Goal: Task Accomplishment & Management: Complete application form

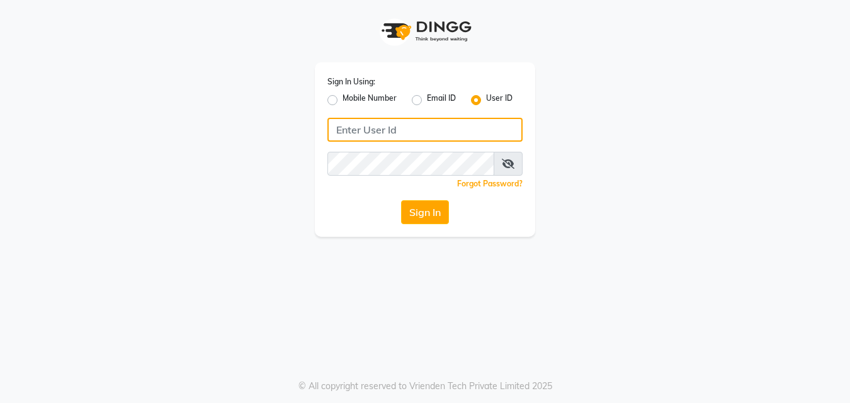
click at [374, 131] on input "Username" at bounding box center [424, 130] width 195 height 24
type input "pristinesalon"
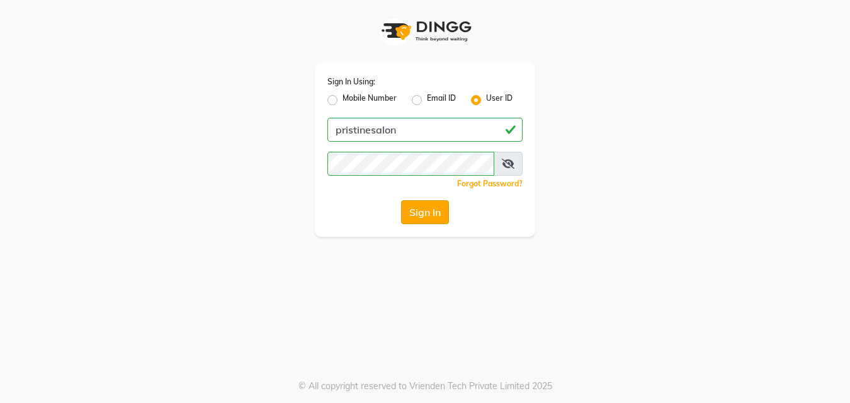
click at [437, 208] on button "Sign In" at bounding box center [425, 212] width 48 height 24
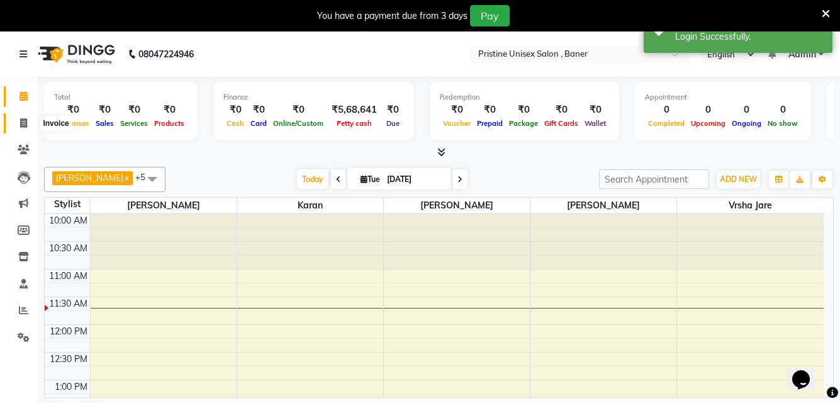
click at [20, 121] on icon at bounding box center [23, 122] width 7 height 9
select select "6610"
select select "service"
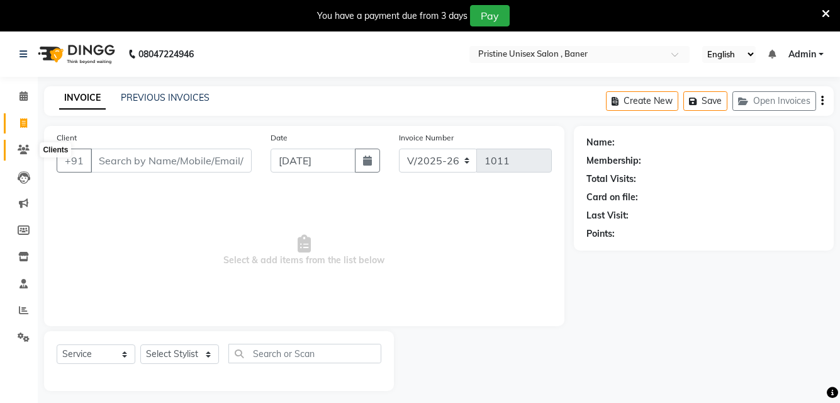
click at [25, 145] on icon at bounding box center [24, 149] width 12 height 9
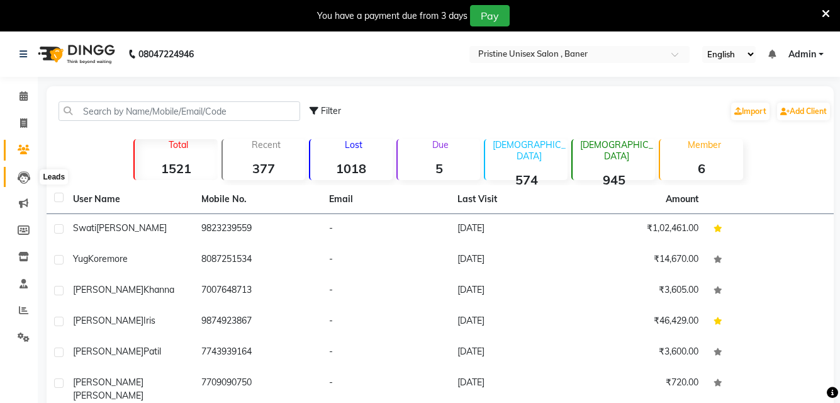
click at [19, 172] on icon at bounding box center [24, 177] width 13 height 13
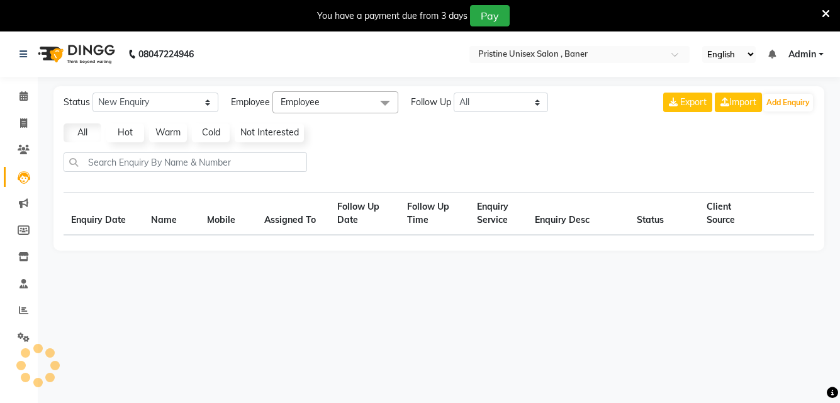
select select "10"
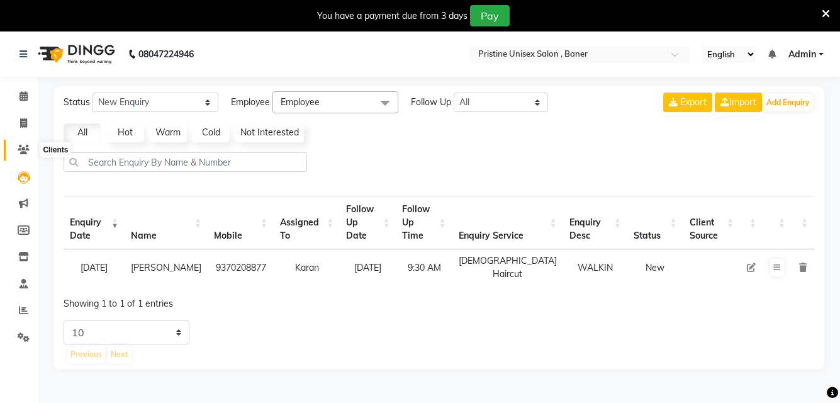
click at [23, 145] on icon at bounding box center [24, 149] width 12 height 9
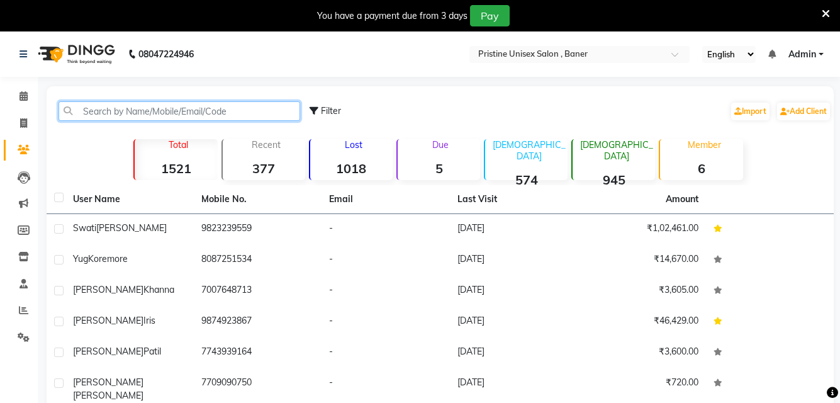
click at [178, 103] on input "text" at bounding box center [180, 111] width 242 height 20
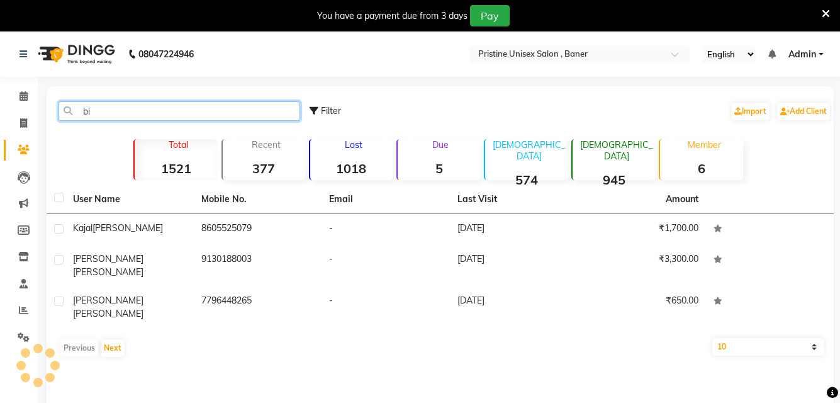
type input "b"
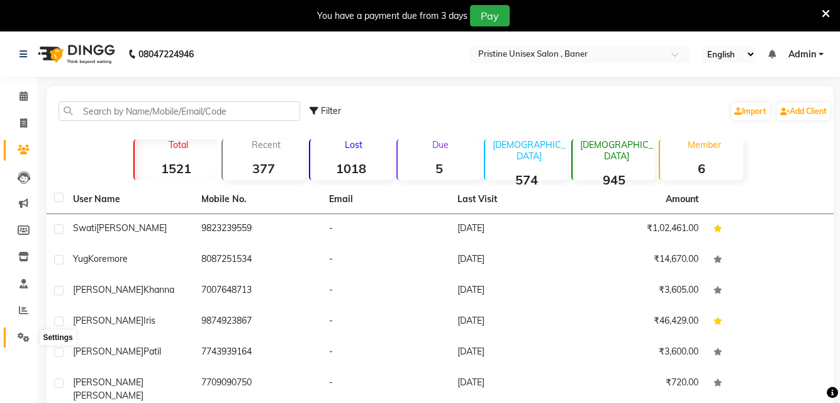
click at [21, 339] on icon at bounding box center [24, 336] width 12 height 9
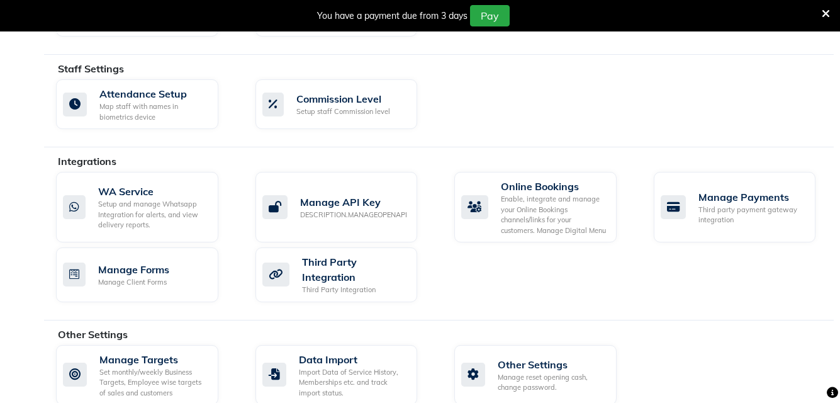
scroll to position [709, 0]
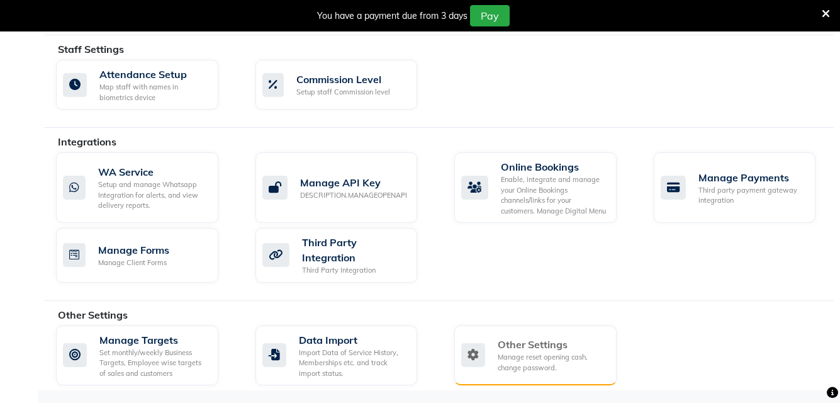
click at [547, 355] on div "Manage reset opening cash, change password." at bounding box center [552, 362] width 109 height 21
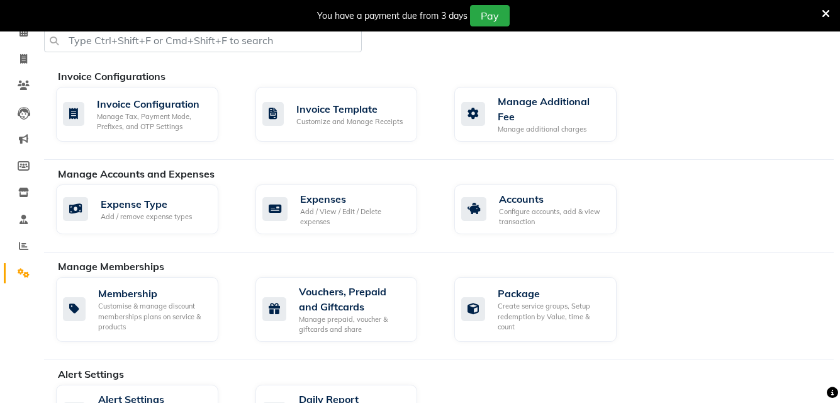
select select "2: 15"
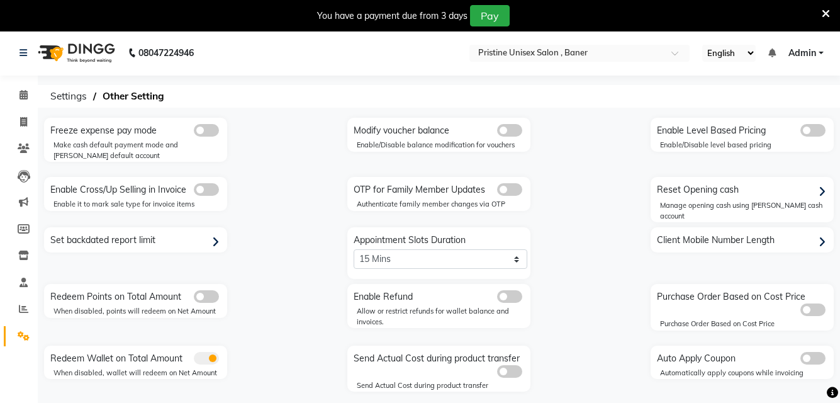
scroll to position [0, 0]
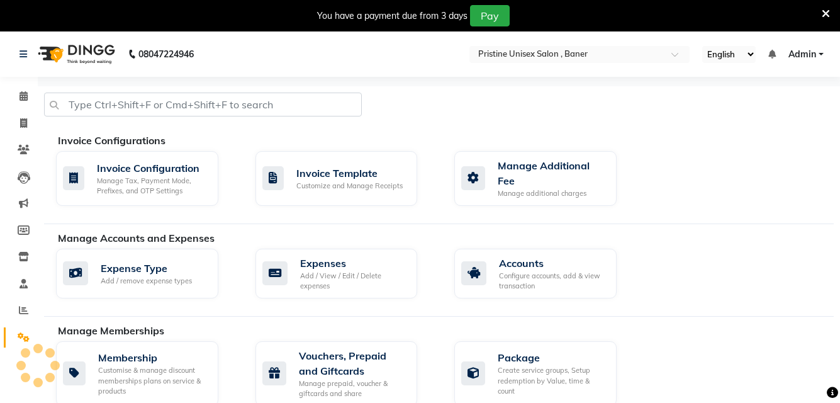
scroll to position [64, 0]
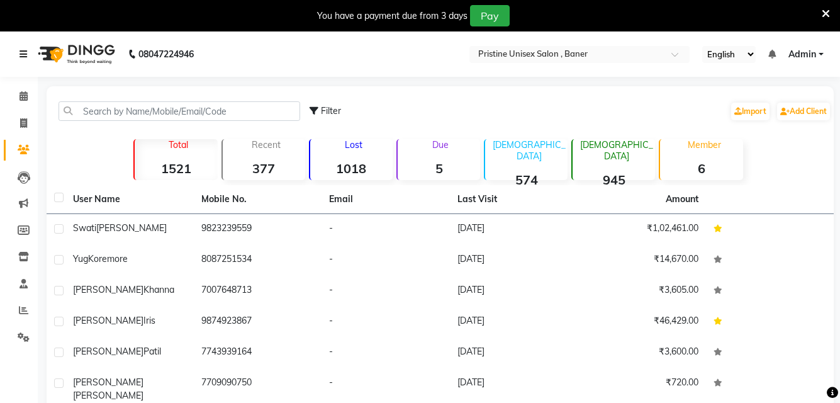
click at [25, 53] on icon at bounding box center [24, 54] width 8 height 9
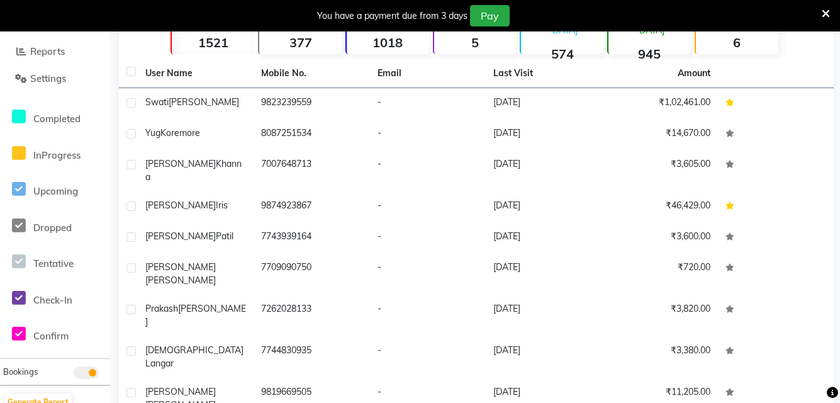
scroll to position [174, 0]
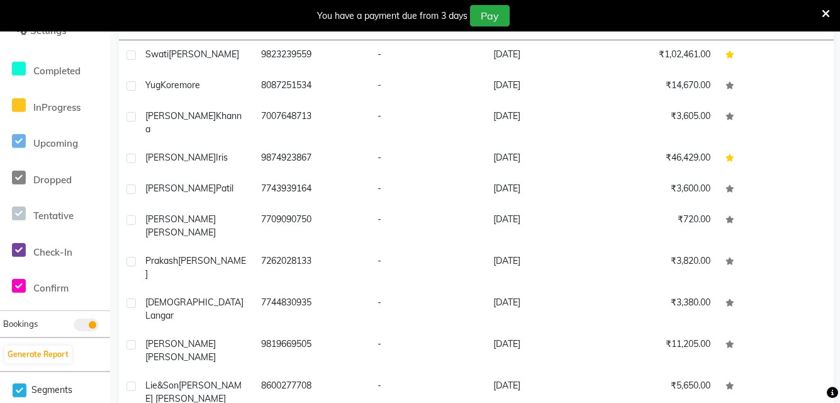
click at [58, 371] on li "Segments" at bounding box center [55, 390] width 110 height 38
click at [20, 383] on icon at bounding box center [20, 391] width 14 height 16
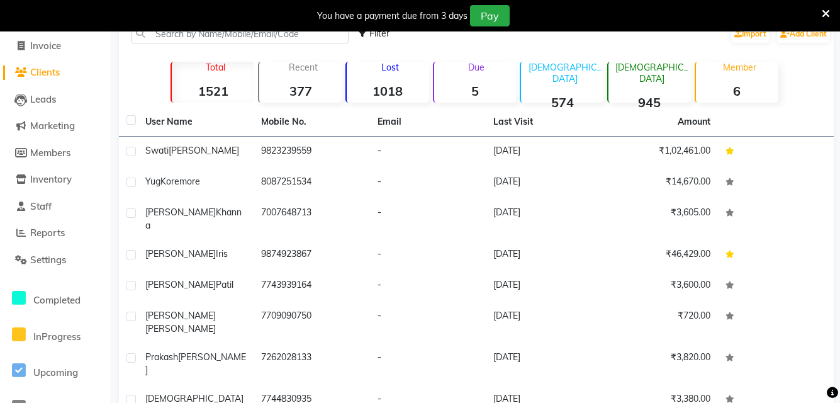
scroll to position [0, 0]
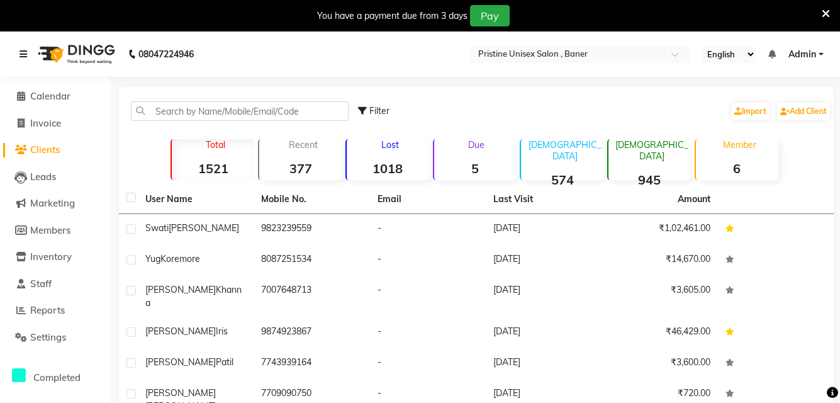
click at [23, 57] on icon at bounding box center [24, 54] width 8 height 9
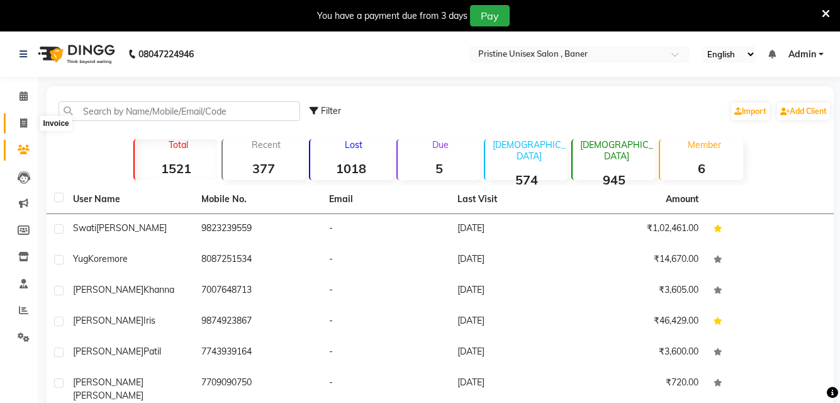
click at [18, 121] on span at bounding box center [24, 123] width 22 height 14
select select "service"
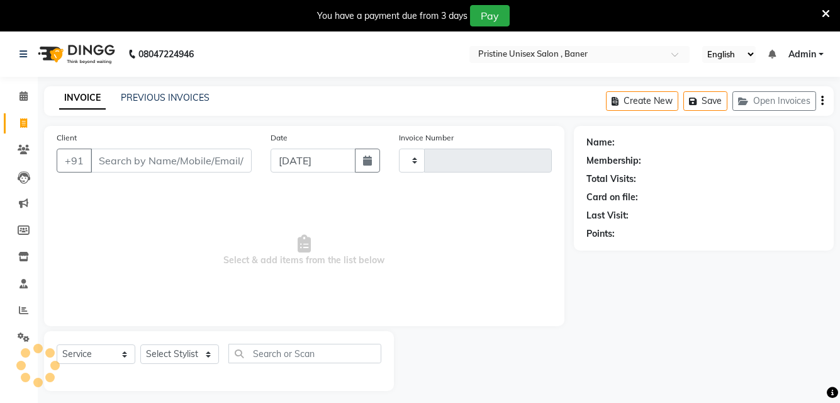
type input "1011"
select select "6610"
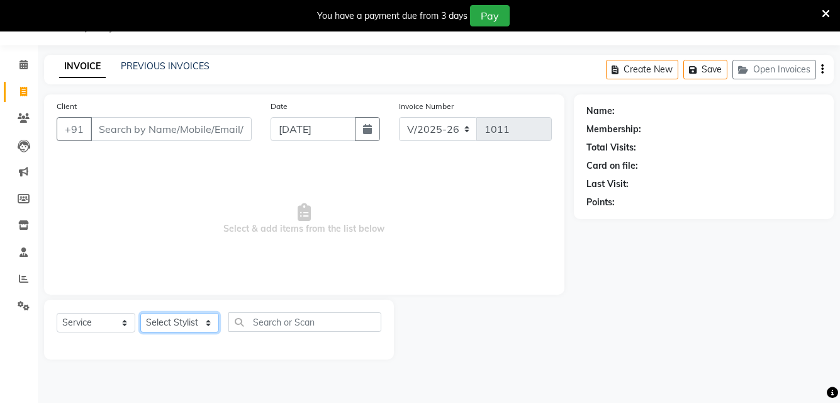
click at [157, 327] on select "Select Stylist [PERSON_NAME] [PERSON_NAME] Karan [PERSON_NAME] Mohd [PERSON_NAM…" at bounding box center [179, 323] width 79 height 20
select select "83039"
click at [140, 313] on select "Select Stylist [PERSON_NAME] [PERSON_NAME] Karan [PERSON_NAME] Mohd [PERSON_NAM…" at bounding box center [179, 323] width 79 height 20
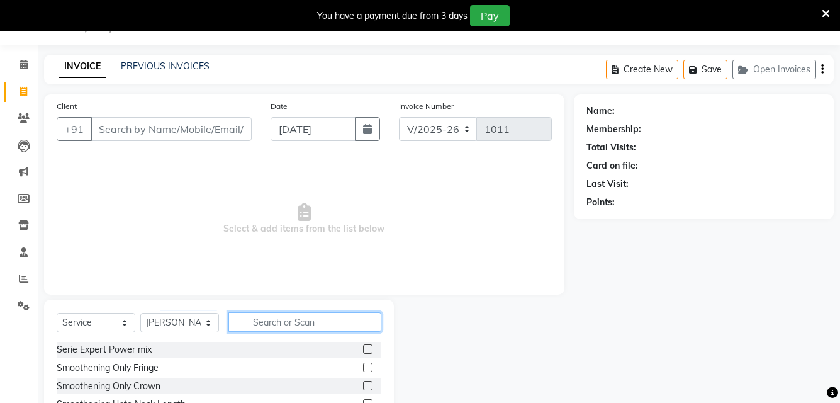
click at [286, 325] on input "text" at bounding box center [304, 322] width 153 height 20
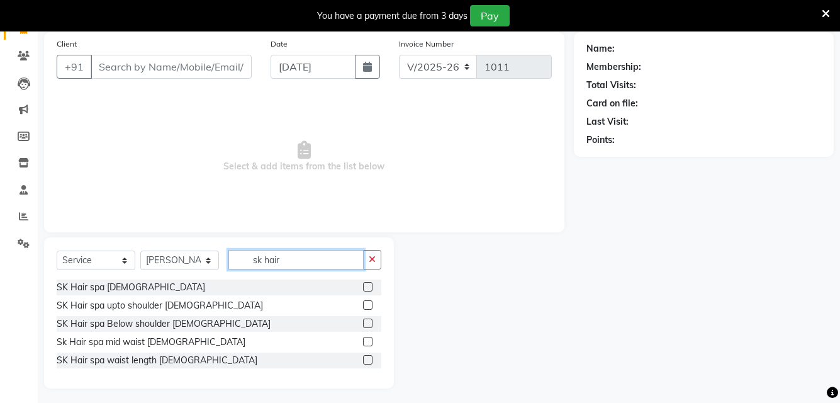
scroll to position [94, 0]
type input "sk hair"
click at [371, 359] on label at bounding box center [367, 358] width 9 height 9
click at [371, 359] on input "checkbox" at bounding box center [367, 360] width 8 height 8
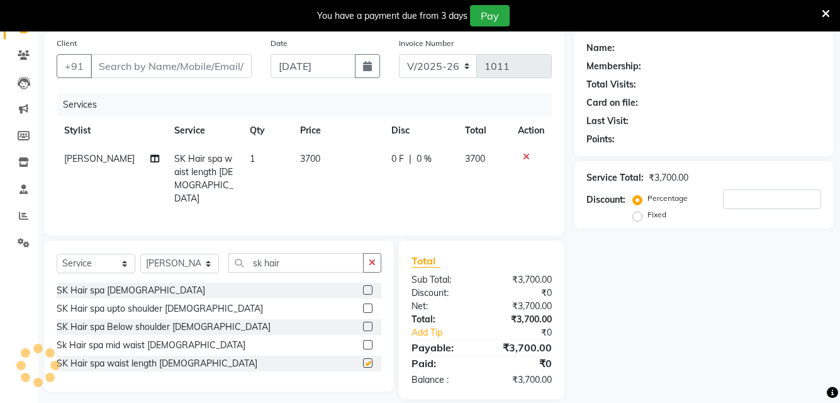
checkbox input "false"
click at [306, 262] on input "sk hair" at bounding box center [295, 263] width 135 height 20
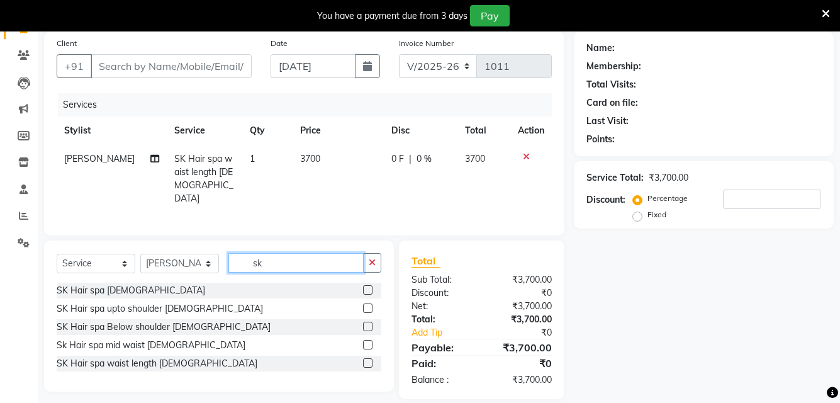
type input "s"
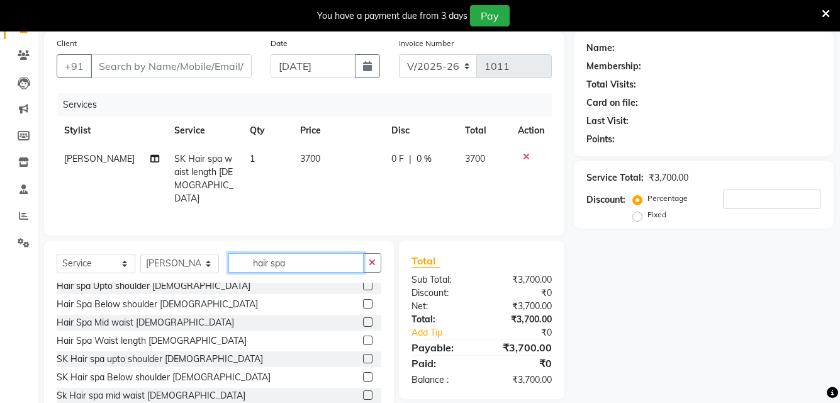
scroll to position [63, 0]
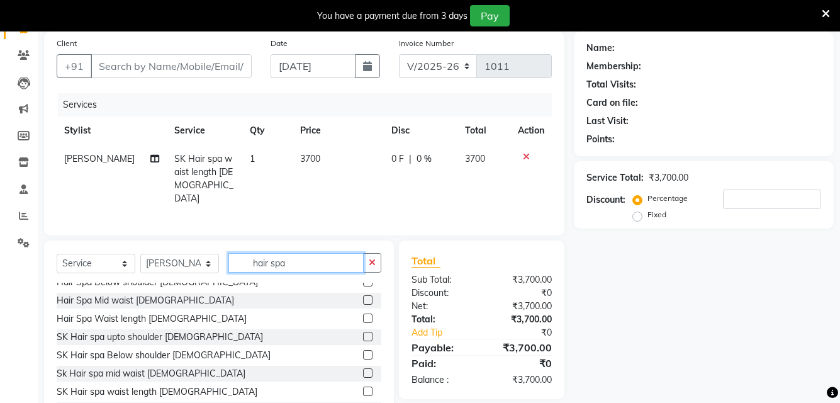
type input "hair spa"
click at [363, 370] on label at bounding box center [367, 372] width 9 height 9
click at [363, 370] on input "checkbox" at bounding box center [367, 373] width 8 height 8
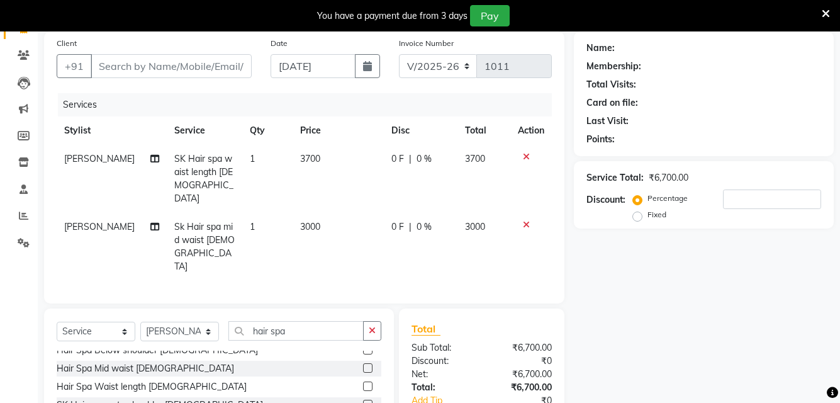
checkbox input "false"
click at [300, 321] on input "hair spa" at bounding box center [295, 331] width 135 height 20
type input "h"
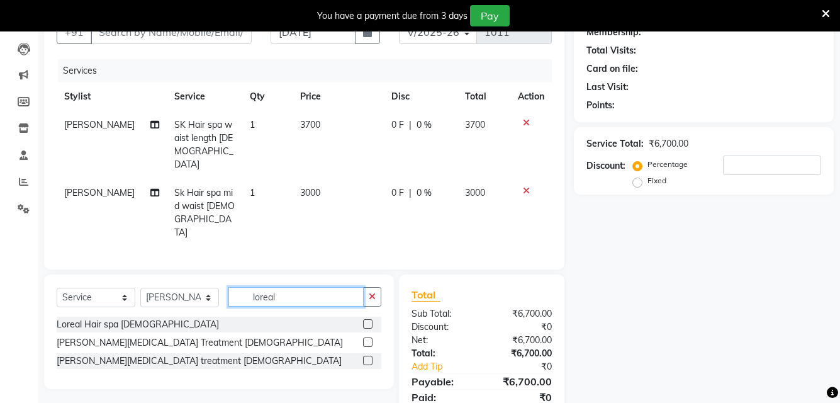
scroll to position [147, 0]
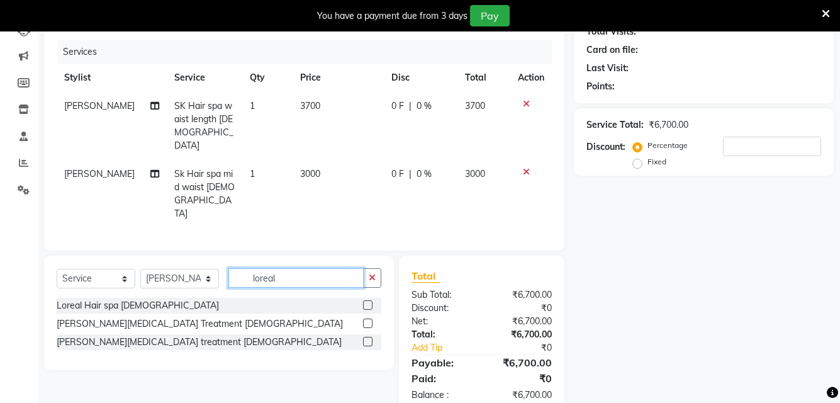
click at [300, 268] on input "loreal" at bounding box center [295, 278] width 135 height 20
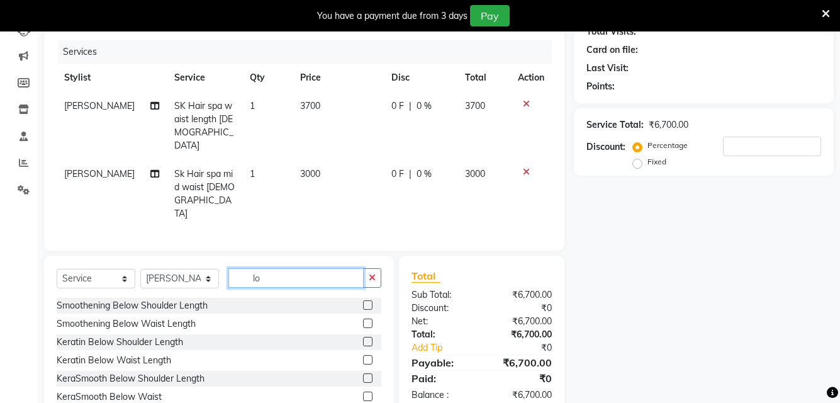
type input "l"
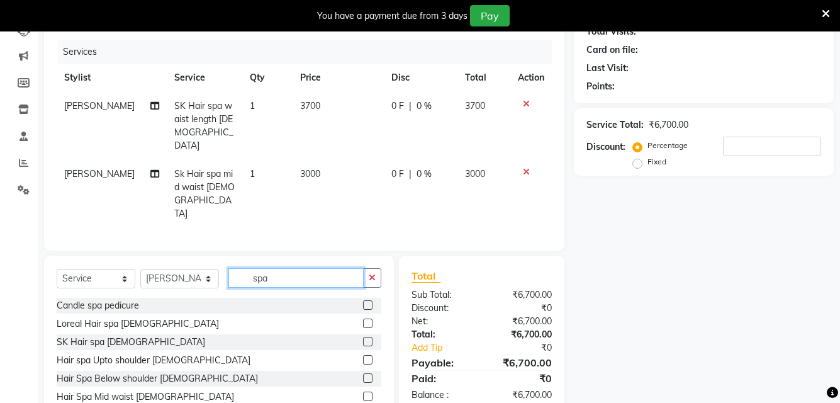
type input "spa"
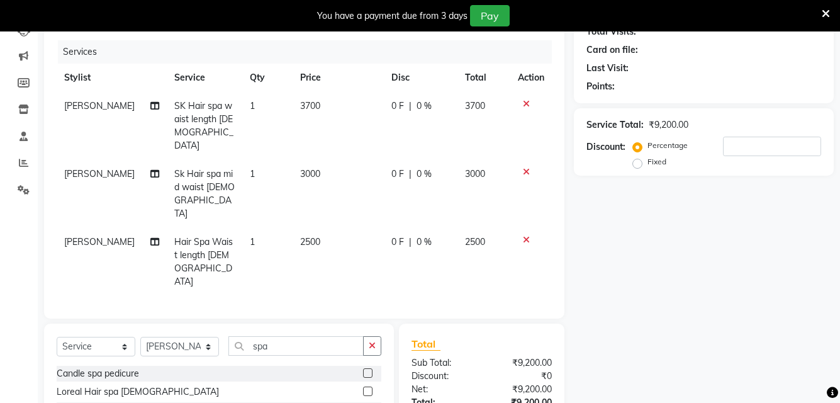
checkbox input "false"
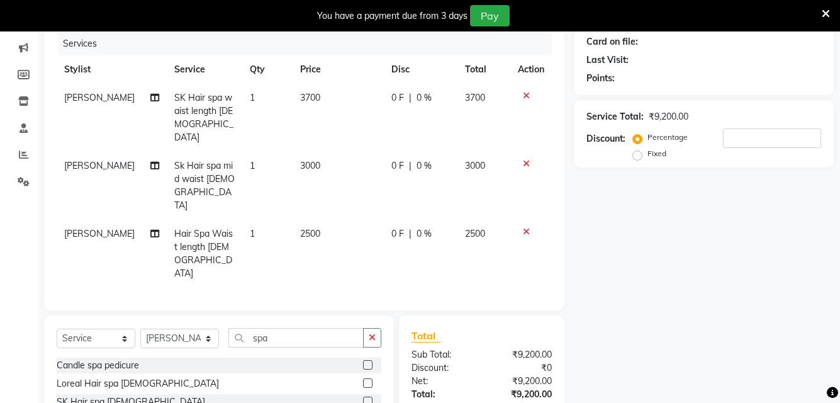
scroll to position [189, 0]
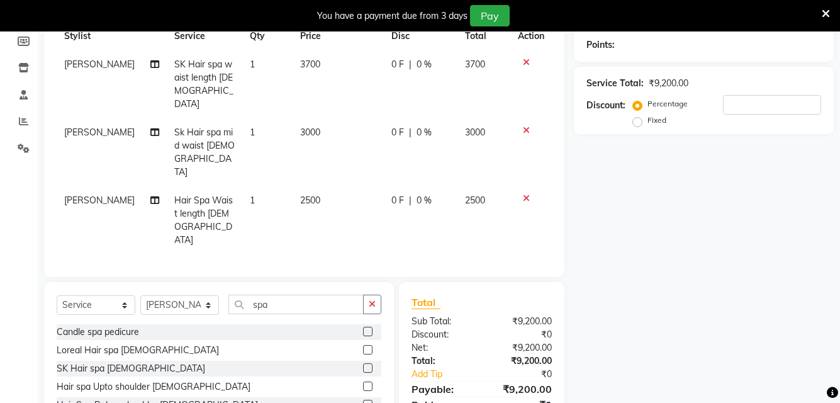
click at [526, 62] on icon at bounding box center [526, 62] width 7 height 9
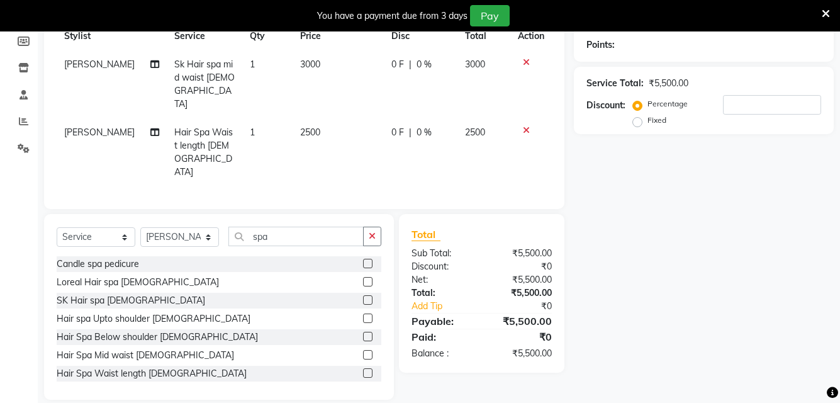
scroll to position [161, 0]
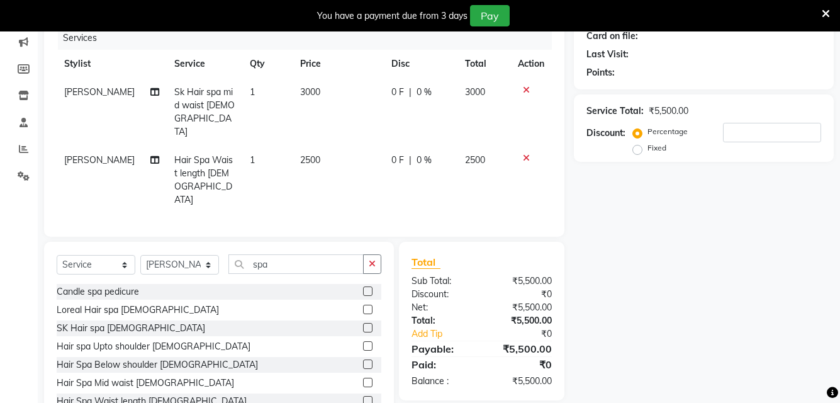
click at [523, 89] on icon at bounding box center [526, 90] width 7 height 9
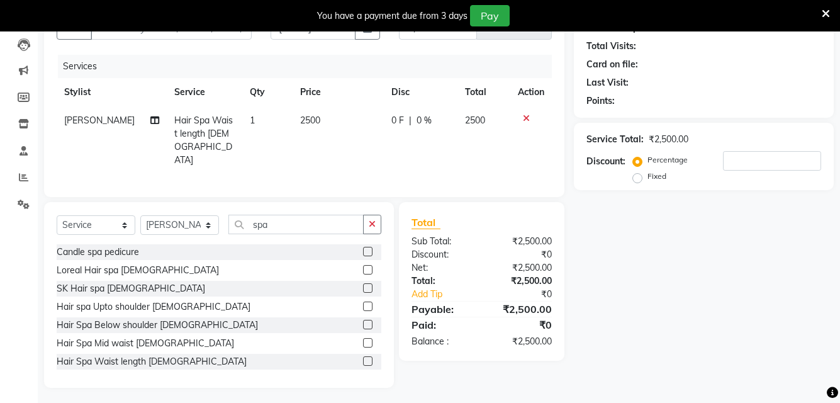
click at [526, 120] on icon at bounding box center [526, 118] width 7 height 9
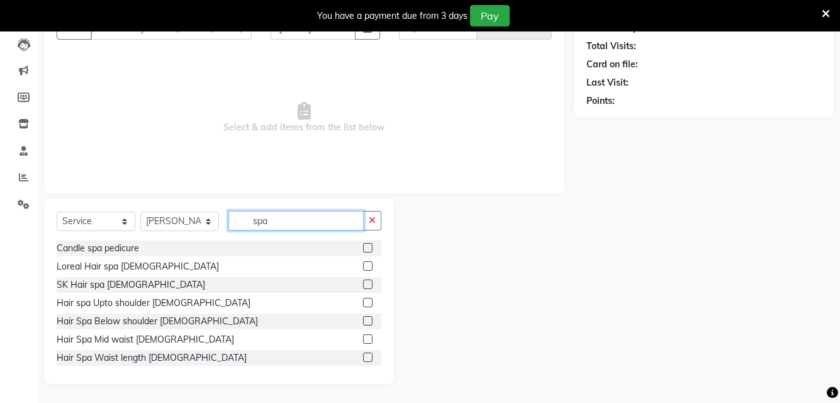
click at [286, 226] on input "spa" at bounding box center [295, 221] width 135 height 20
type input "s"
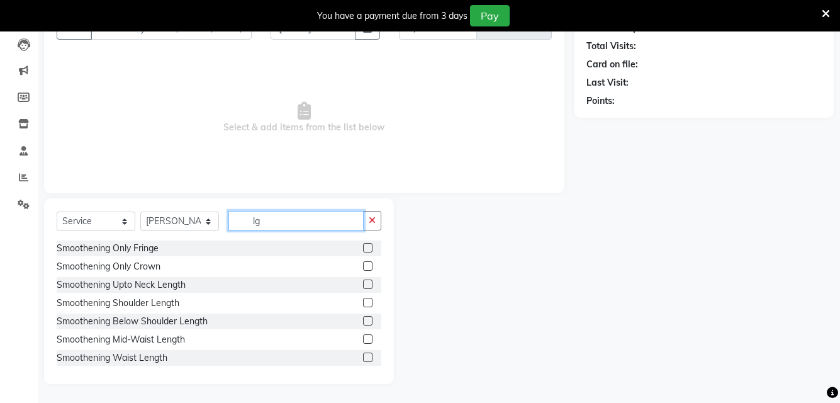
scroll to position [31, 0]
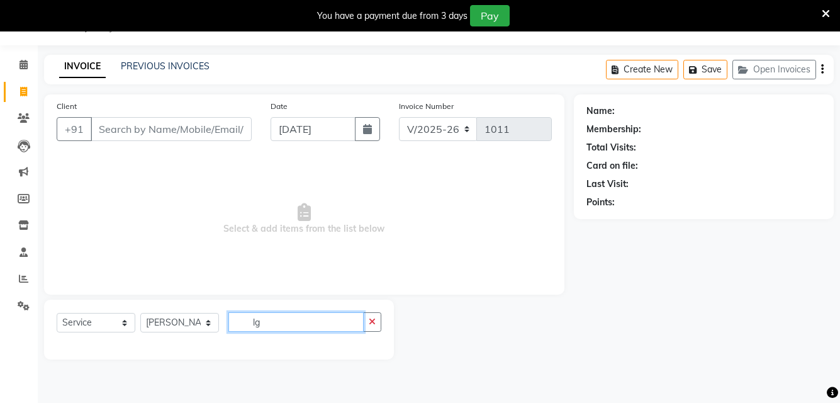
type input "l"
type input "h"
type input "b"
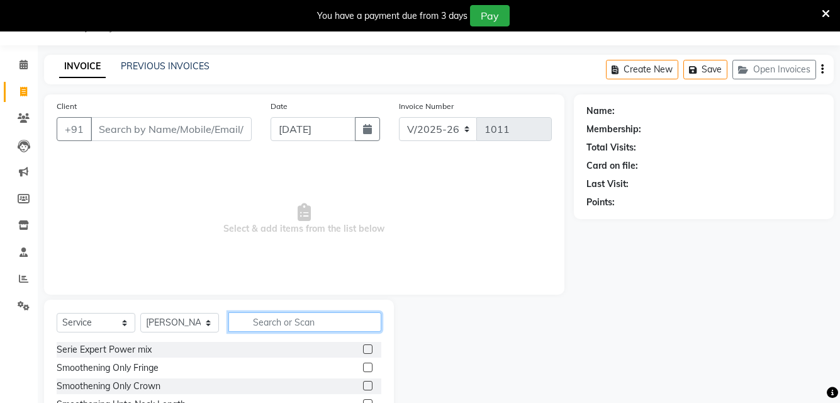
scroll to position [133, 0]
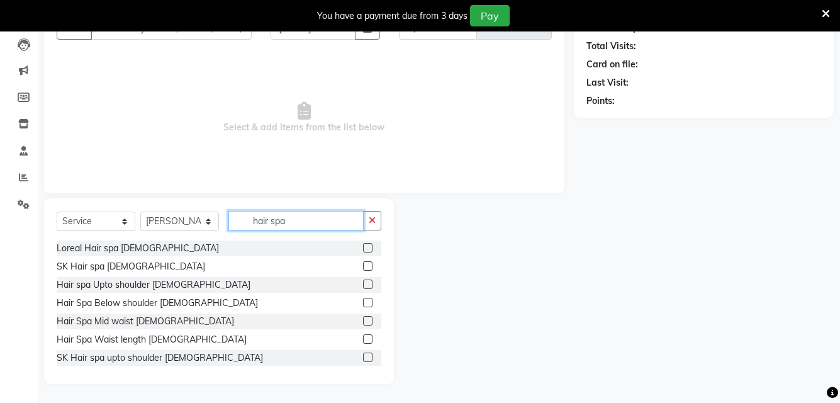
type input "hair spa"
click at [363, 337] on label at bounding box center [367, 338] width 9 height 9
click at [363, 337] on input "checkbox" at bounding box center [367, 339] width 8 height 8
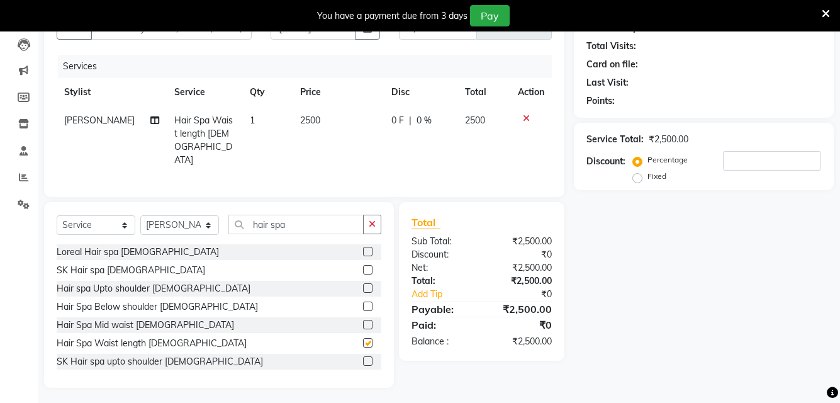
checkbox input "false"
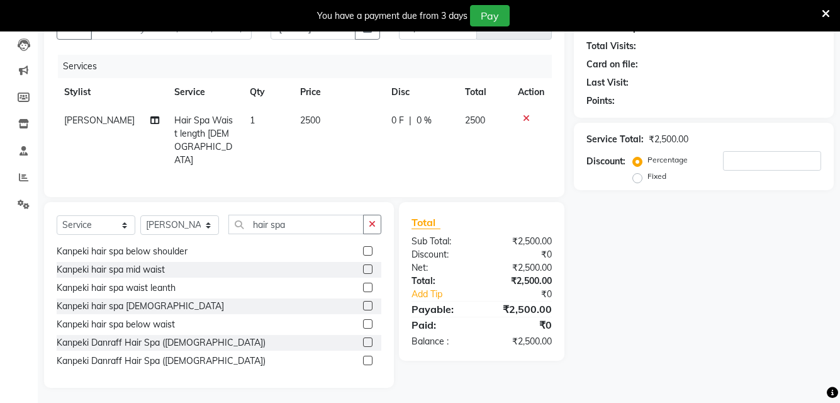
scroll to position [203, 0]
click at [363, 281] on label at bounding box center [367, 285] width 9 height 9
click at [363, 283] on input "checkbox" at bounding box center [367, 287] width 8 height 8
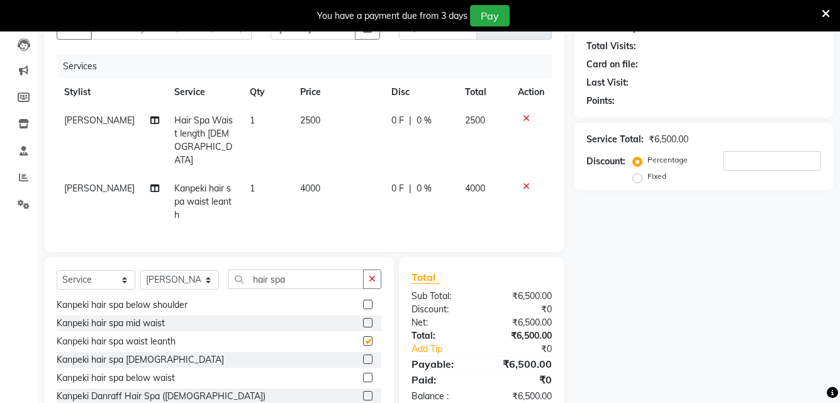
checkbox input "false"
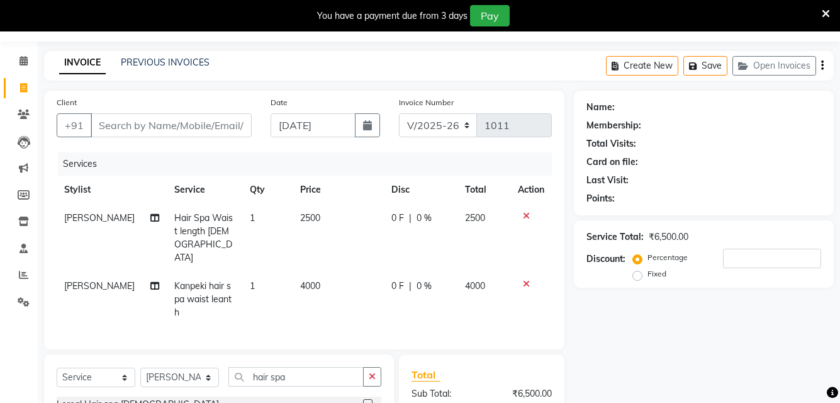
scroll to position [63, 0]
click at [307, 367] on input "hair spa" at bounding box center [295, 377] width 135 height 20
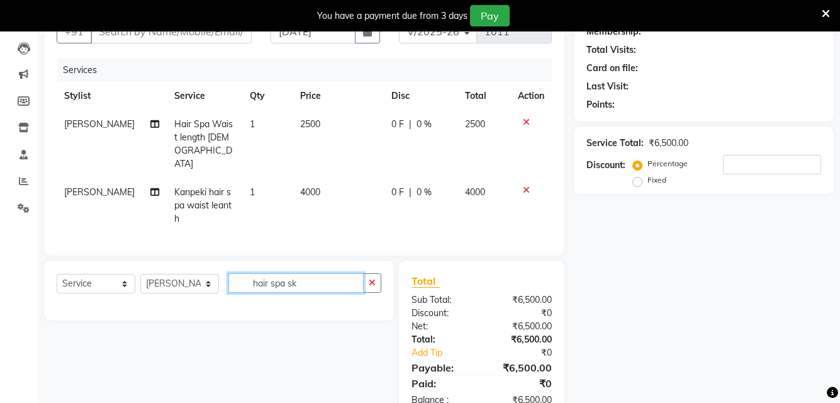
scroll to position [134, 0]
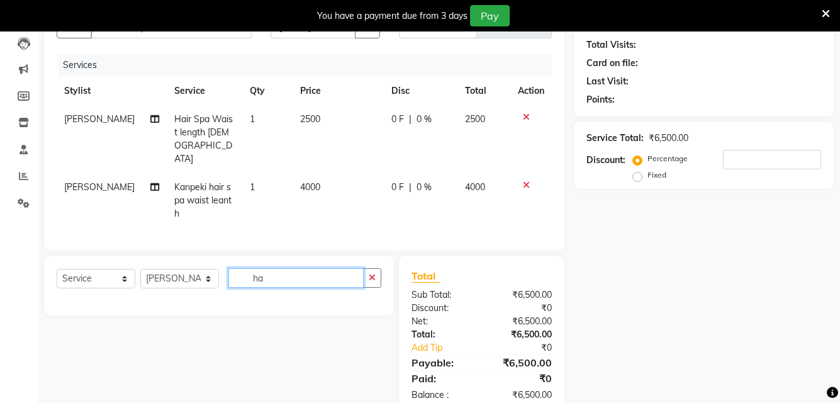
type input "h"
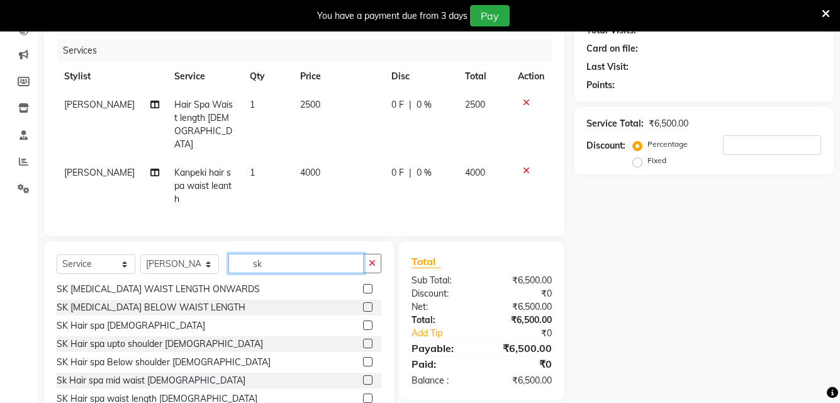
scroll to position [161, 0]
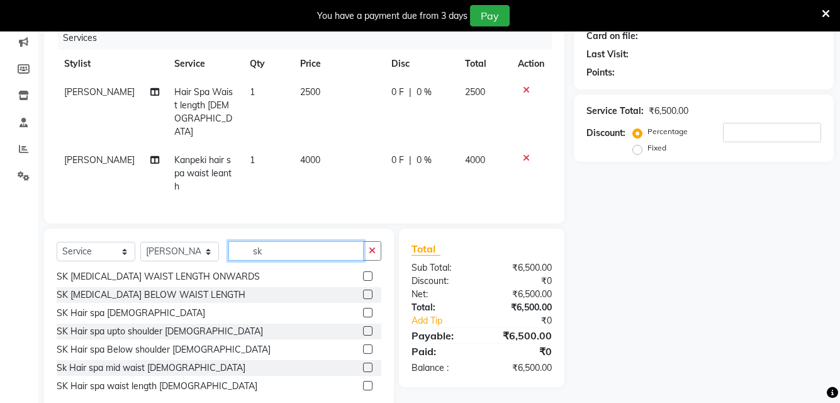
type input "sk"
click at [363, 381] on label at bounding box center [367, 385] width 9 height 9
click at [363, 382] on input "checkbox" at bounding box center [367, 386] width 8 height 8
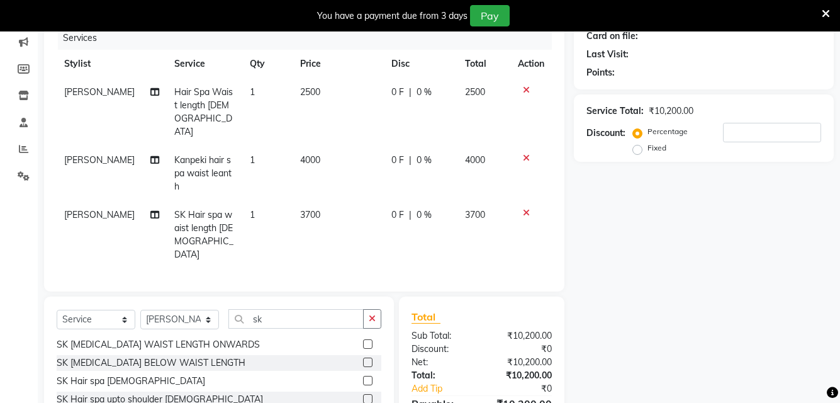
checkbox input "false"
click at [286, 309] on input "sk" at bounding box center [295, 319] width 135 height 20
type input "s"
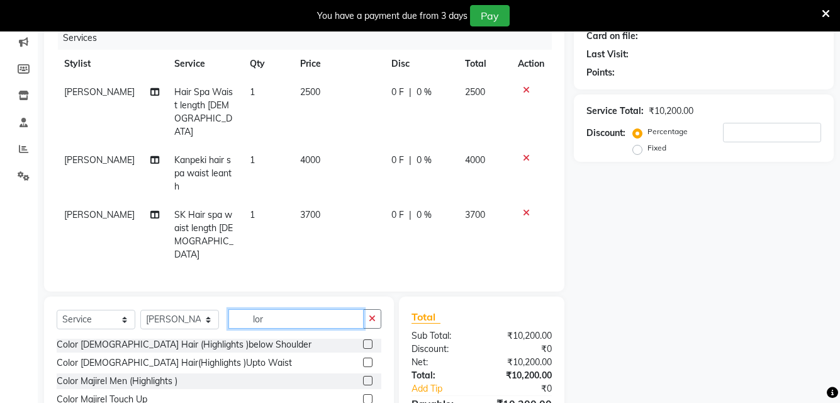
scroll to position [0, 0]
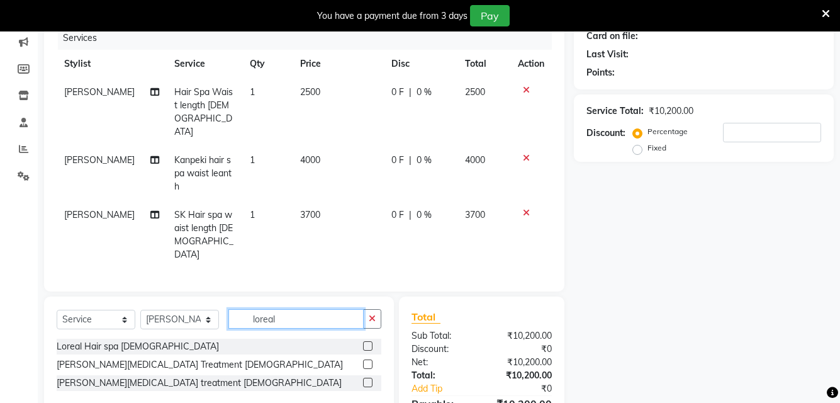
type input "loreal"
click at [363, 378] on label at bounding box center [367, 382] width 9 height 9
click at [363, 379] on input "checkbox" at bounding box center [367, 383] width 8 height 8
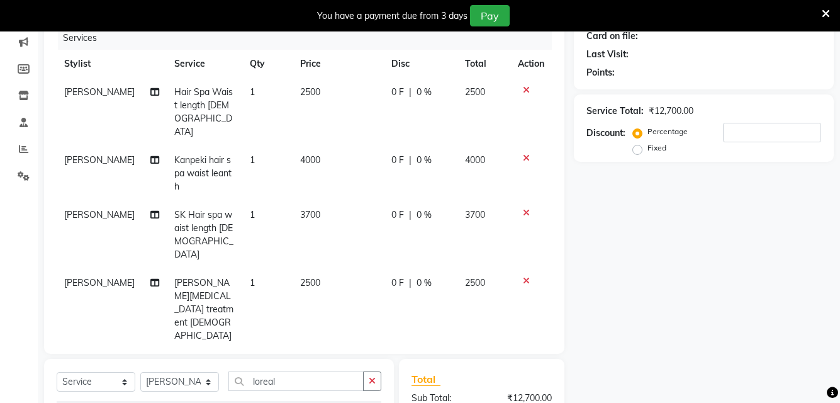
checkbox input "false"
drag, startPoint x: 293, startPoint y: 332, endPoint x: 288, endPoint y: 335, distance: 6.8
click at [291, 371] on input "loreal" at bounding box center [295, 381] width 135 height 20
type input "l"
click at [525, 92] on icon at bounding box center [526, 90] width 7 height 9
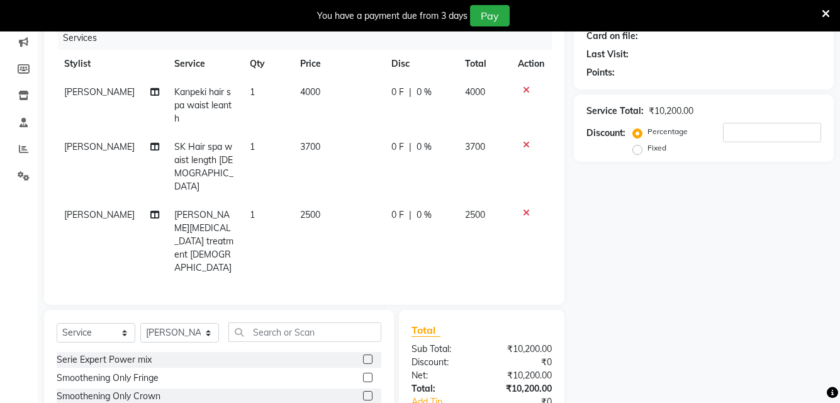
click at [526, 88] on icon at bounding box center [526, 90] width 7 height 9
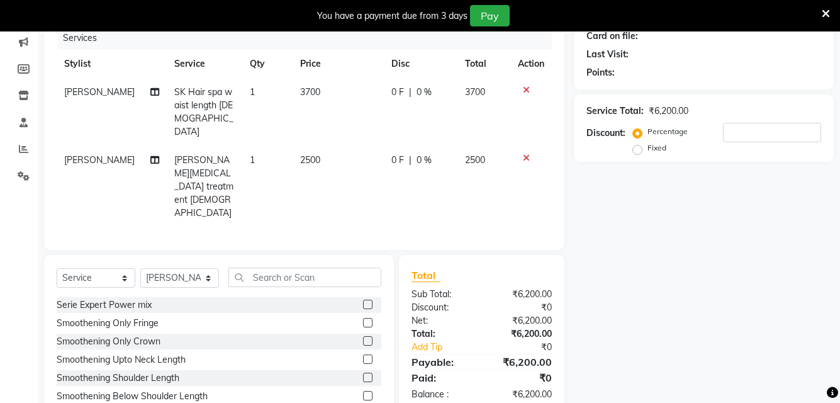
click at [524, 86] on icon at bounding box center [526, 90] width 7 height 9
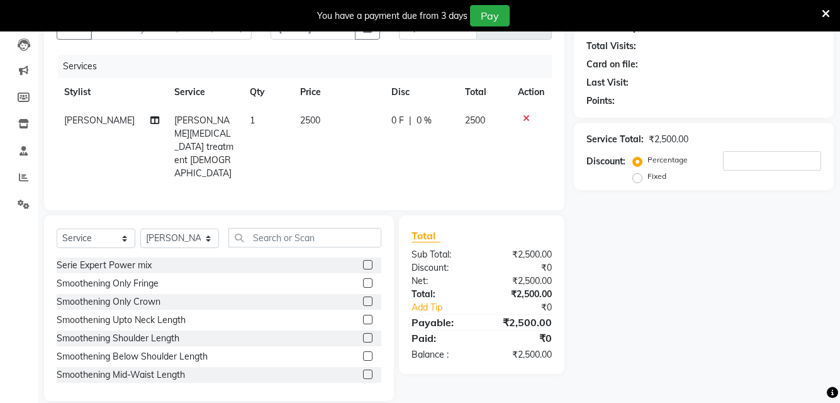
click at [524, 115] on icon at bounding box center [526, 118] width 7 height 9
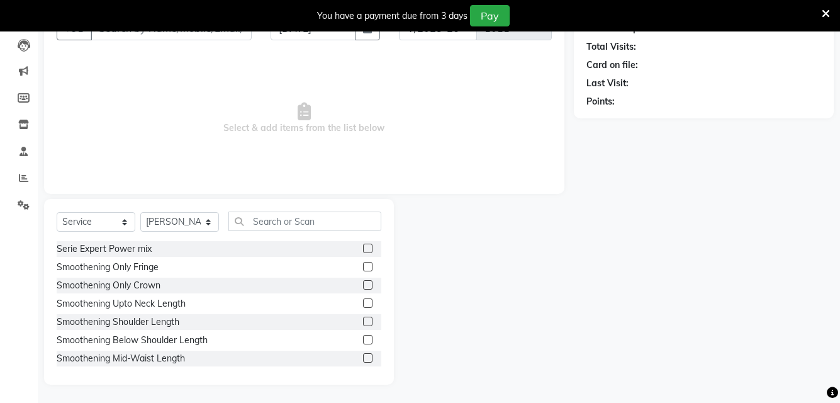
scroll to position [0, 0]
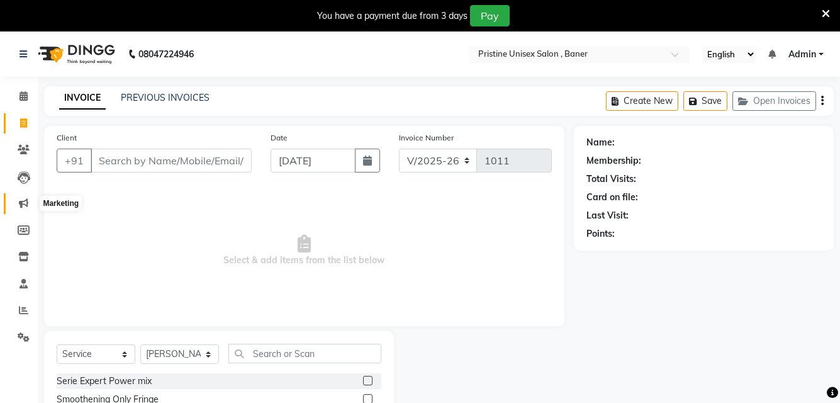
click at [28, 206] on icon at bounding box center [23, 202] width 9 height 9
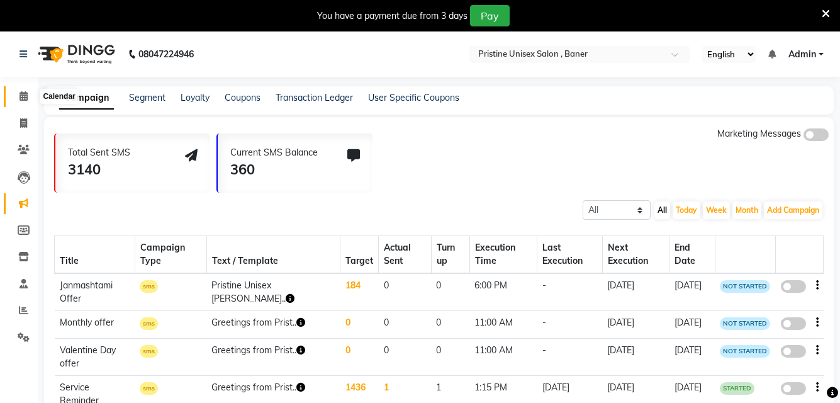
click at [18, 100] on span at bounding box center [24, 96] width 22 height 14
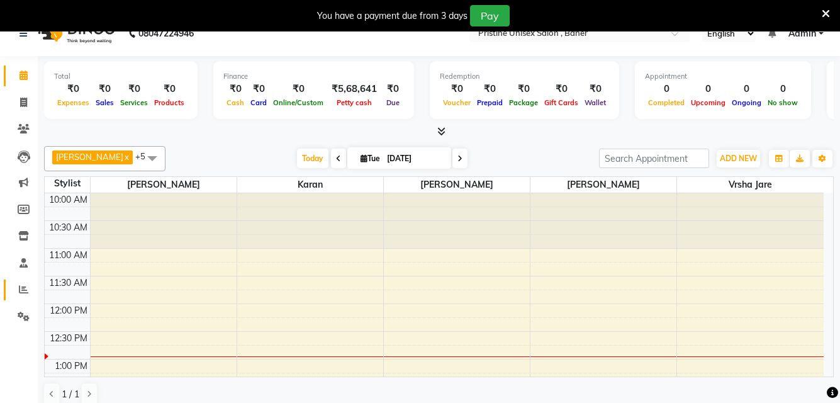
scroll to position [32, 0]
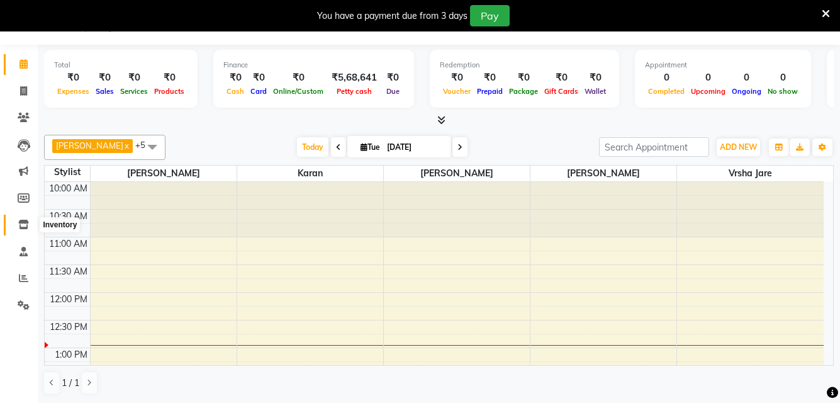
click at [25, 225] on icon at bounding box center [23, 224] width 11 height 9
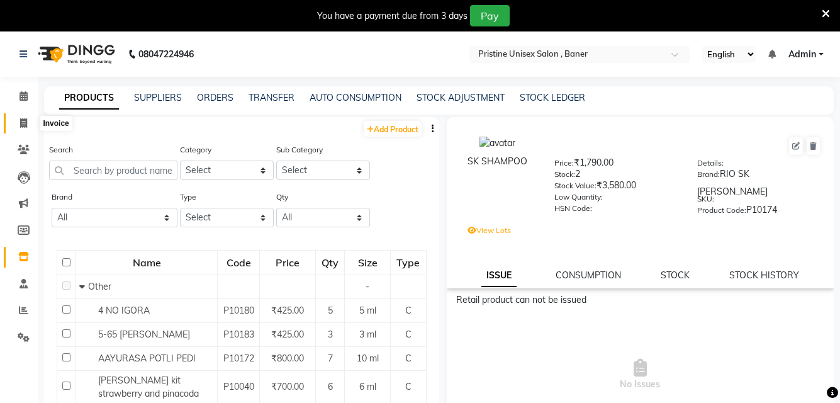
click at [25, 124] on icon at bounding box center [23, 122] width 7 height 9
select select "6610"
select select "service"
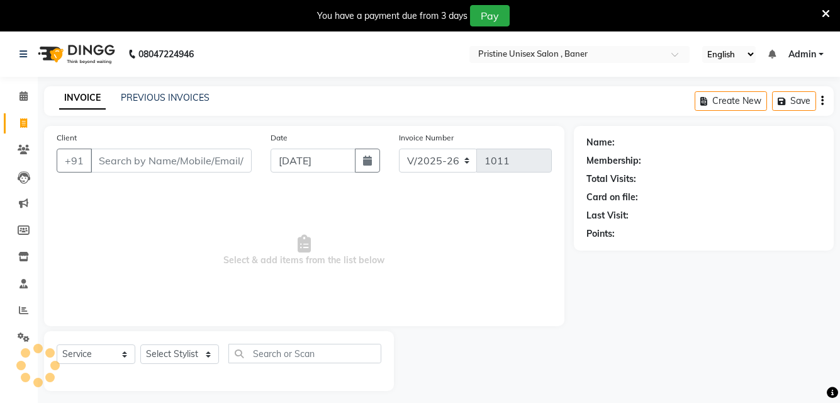
scroll to position [31, 0]
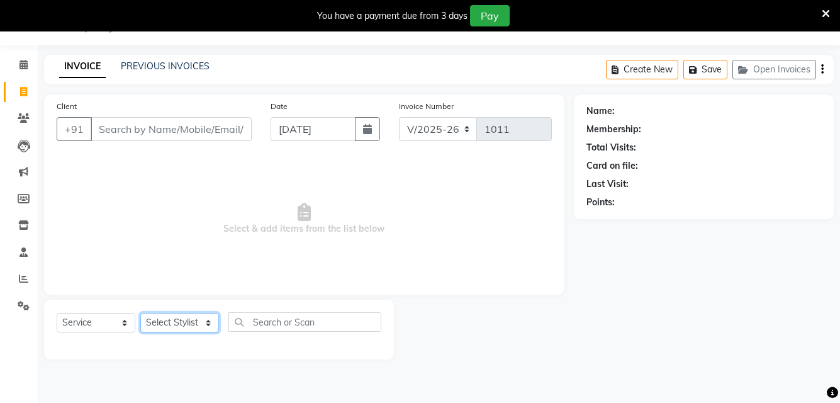
click at [160, 331] on select "Select Stylist [PERSON_NAME] [PERSON_NAME] Karan [PERSON_NAME] Mohd [PERSON_NAM…" at bounding box center [179, 323] width 79 height 20
select select "83039"
click at [140, 313] on select "Select Stylist [PERSON_NAME] [PERSON_NAME] Karan [PERSON_NAME] Mohd [PERSON_NAM…" at bounding box center [179, 323] width 79 height 20
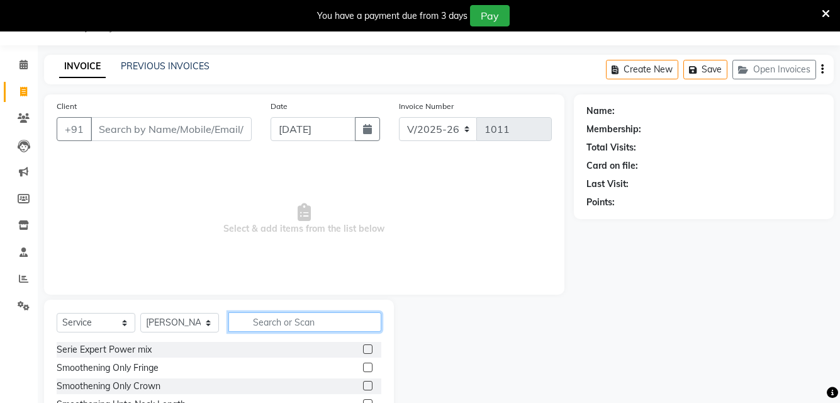
click at [261, 320] on input "text" at bounding box center [304, 322] width 153 height 20
type input "bear"
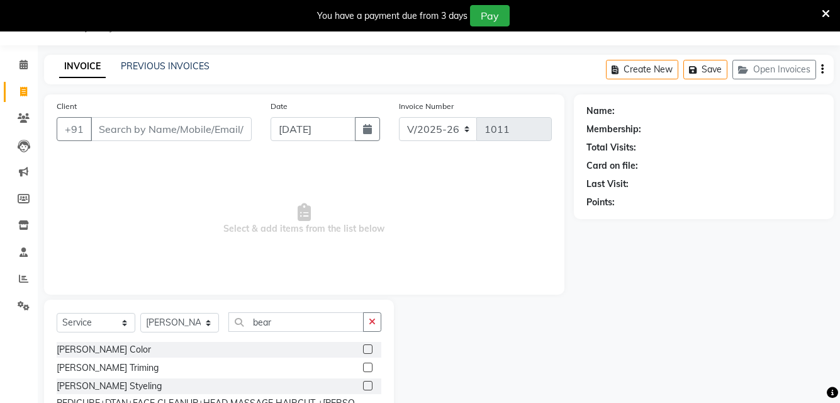
click at [369, 370] on label at bounding box center [367, 366] width 9 height 9
click at [369, 370] on input "checkbox" at bounding box center [367, 368] width 8 height 8
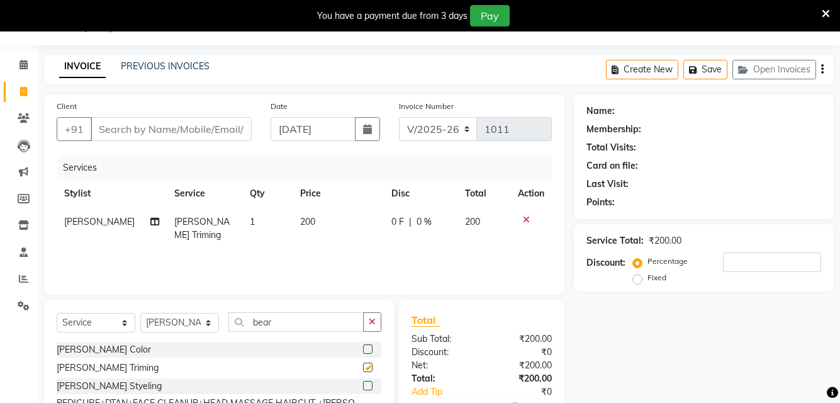
checkbox input "false"
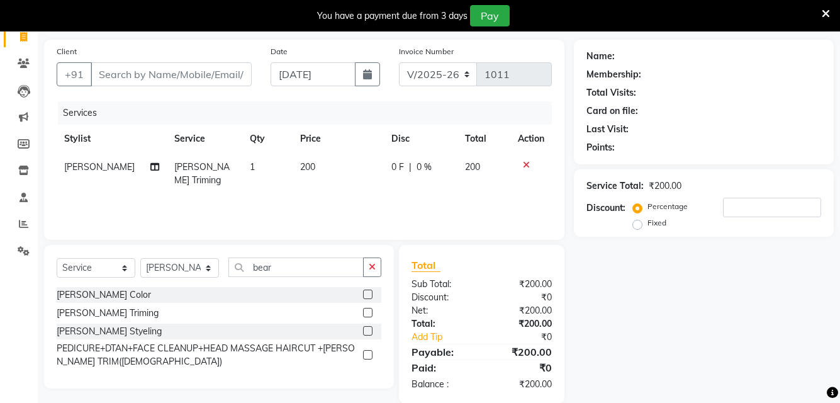
scroll to position [106, 0]
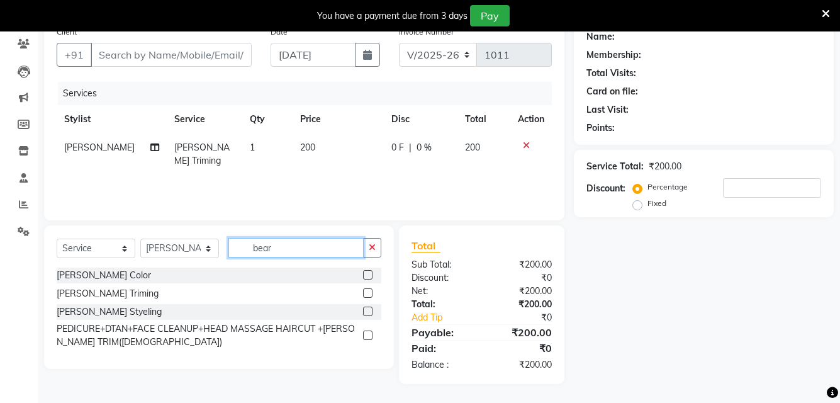
click at [291, 245] on input "bear" at bounding box center [295, 248] width 135 height 20
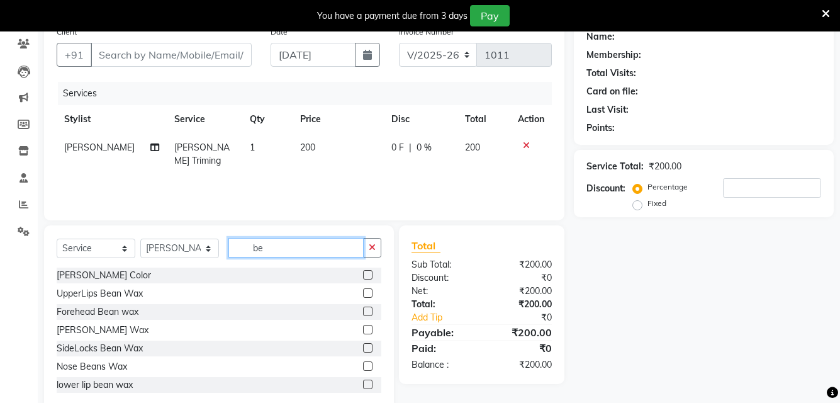
type input "b"
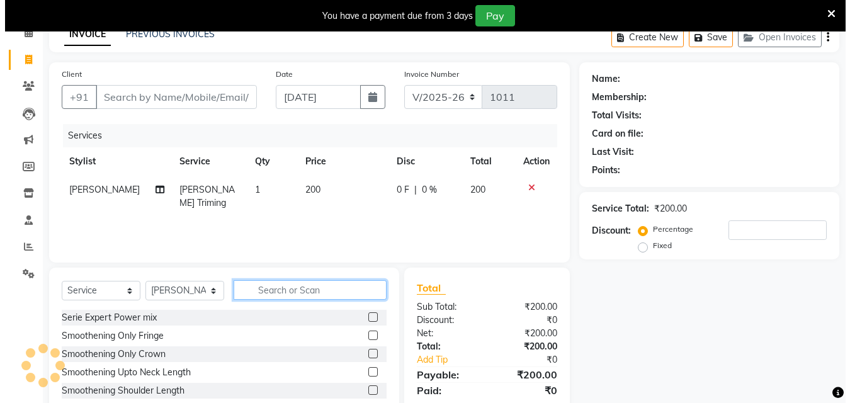
scroll to position [0, 0]
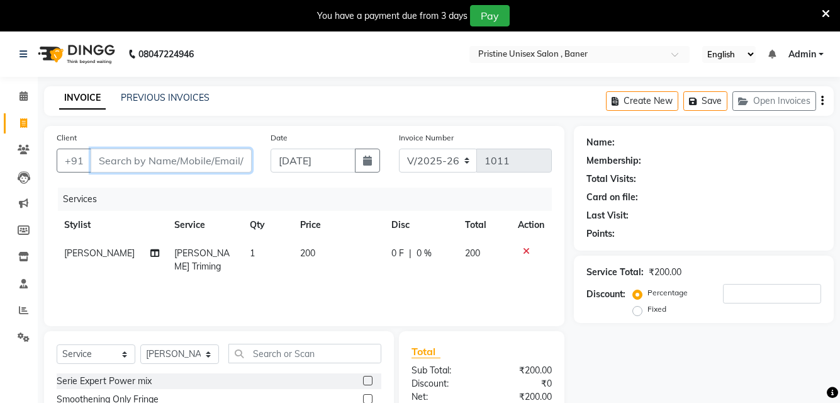
click at [189, 159] on input "Client" at bounding box center [171, 161] width 161 height 24
type input "9"
type input "0"
type input "9595111154"
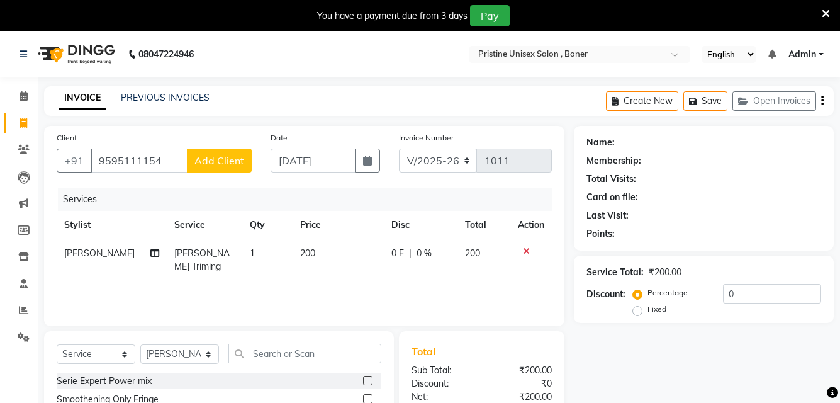
click at [228, 158] on span "Add Client" at bounding box center [219, 160] width 50 height 13
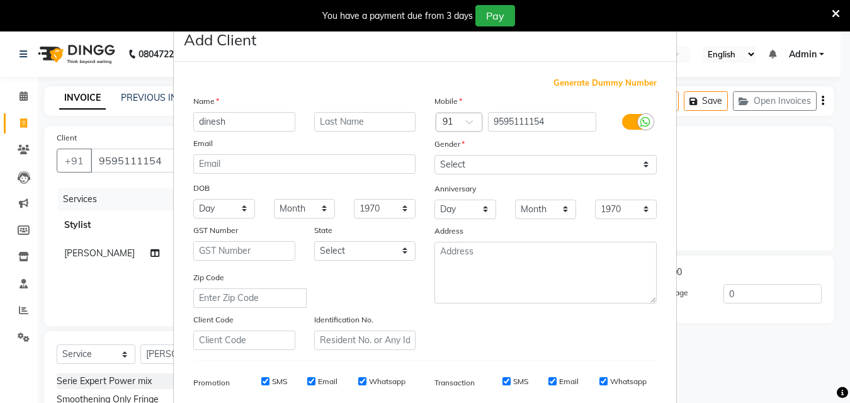
type input "dinesh"
click at [347, 126] on input "text" at bounding box center [365, 122] width 102 height 20
type input "."
click at [211, 209] on select "Day 01 02 03 04 05 06 07 08 09 10 11 12 13 14 15 16 17 18 19 20 21 22 23 24 25 …" at bounding box center [224, 209] width 62 height 20
select select "30"
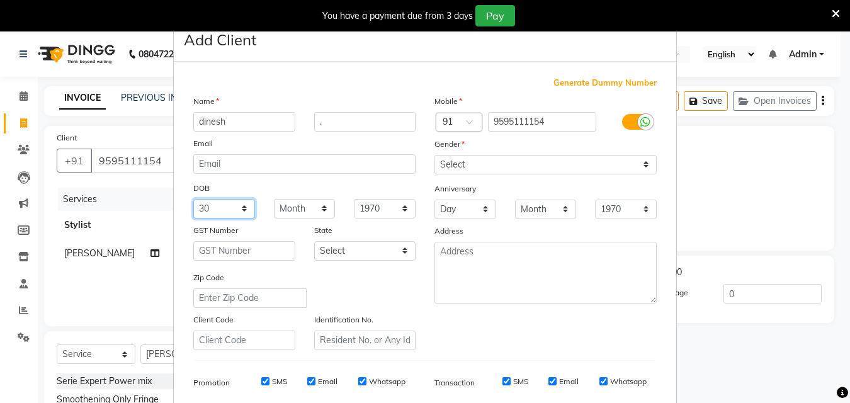
click at [193, 199] on select "Day 01 02 03 04 05 06 07 08 09 10 11 12 13 14 15 16 17 18 19 20 21 22 23 24 25 …" at bounding box center [224, 209] width 62 height 20
click at [284, 209] on select "Month January February March April May June July August September October Novem…" at bounding box center [305, 209] width 62 height 20
select select "12"
click at [274, 199] on select "Month January February March April May June July August September October Novem…" at bounding box center [305, 209] width 62 height 20
click at [371, 206] on select "1940 1941 1942 1943 1944 1945 1946 1947 1948 1949 1950 1951 1952 1953 1954 1955…" at bounding box center [385, 209] width 62 height 20
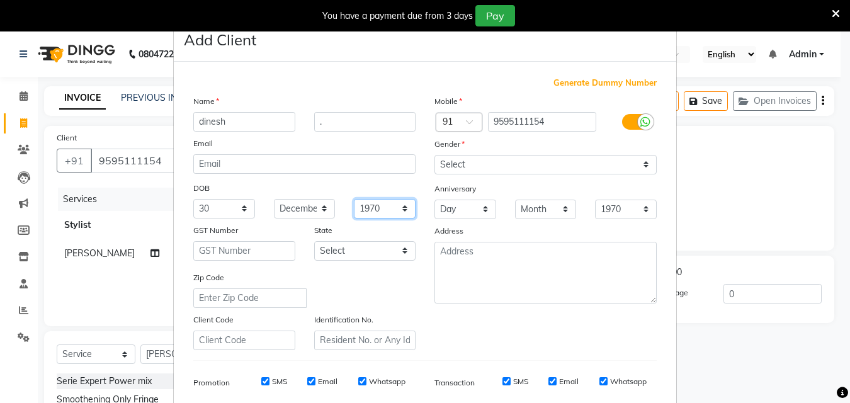
select select "1992"
click at [354, 199] on select "1940 1941 1942 1943 1944 1945 1946 1947 1948 1949 1950 1951 1952 1953 1954 1955…" at bounding box center [385, 209] width 62 height 20
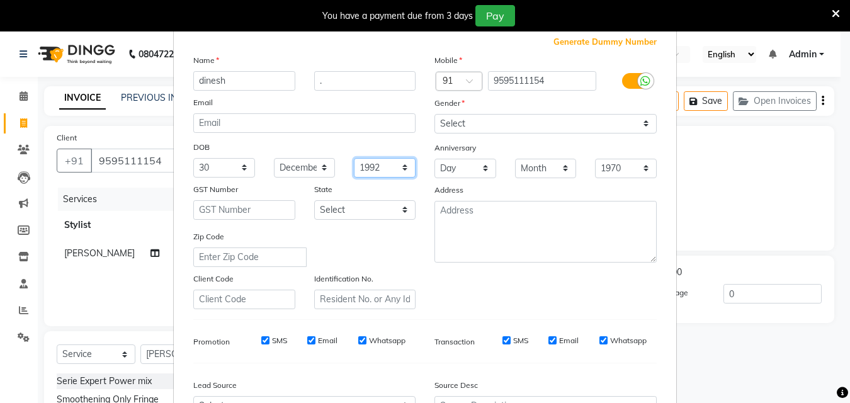
scroll to position [63, 0]
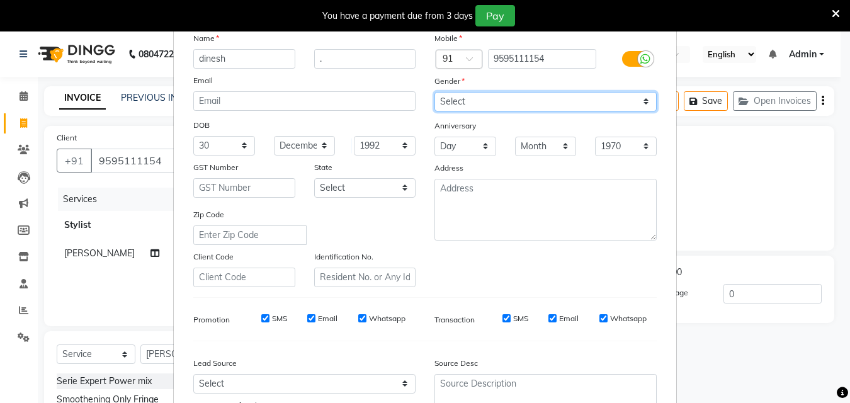
click at [485, 109] on select "Select [DEMOGRAPHIC_DATA] [DEMOGRAPHIC_DATA] Other Prefer Not To Say" at bounding box center [545, 102] width 222 height 20
select select "[DEMOGRAPHIC_DATA]"
click at [434, 92] on select "Select [DEMOGRAPHIC_DATA] [DEMOGRAPHIC_DATA] Other Prefer Not To Say" at bounding box center [545, 102] width 222 height 20
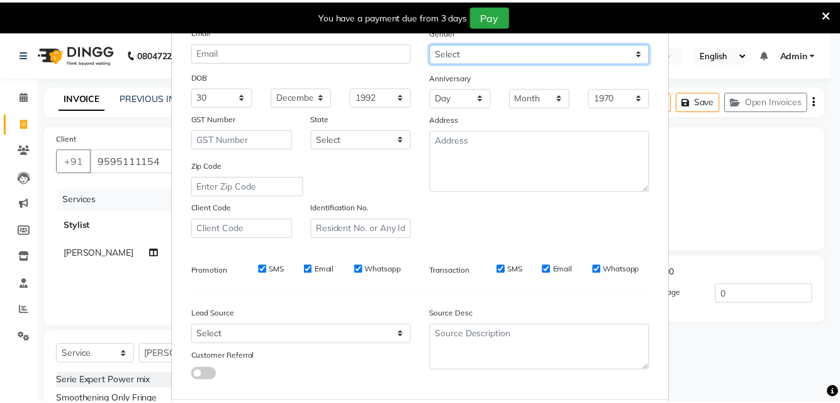
scroll to position [178, 0]
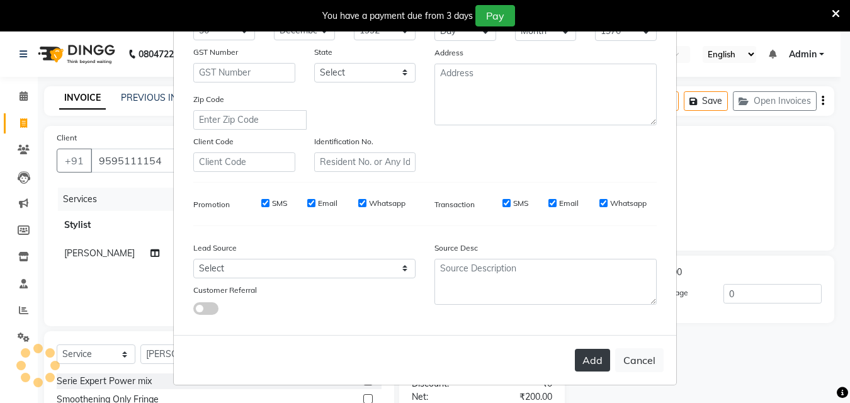
click at [588, 359] on button "Add" at bounding box center [592, 360] width 35 height 23
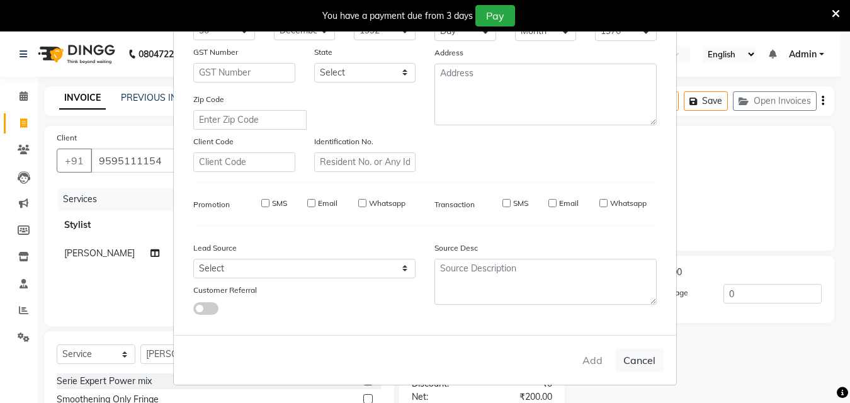
select select
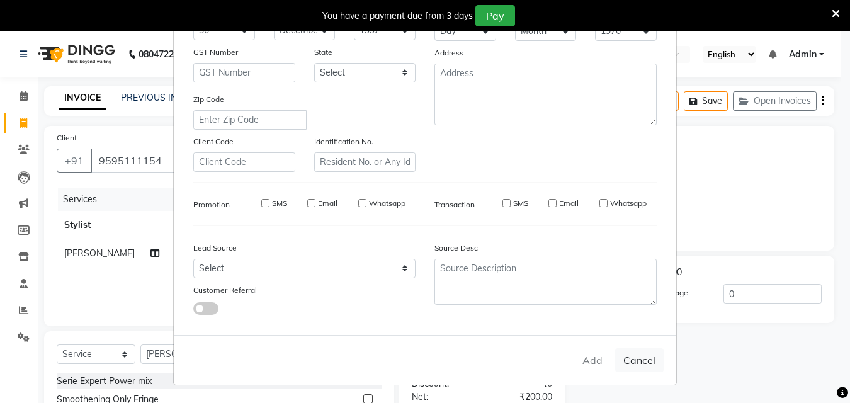
select select
checkbox input "false"
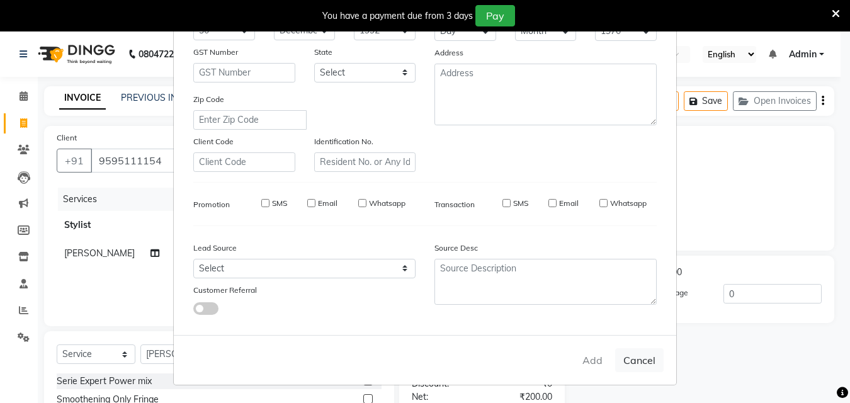
checkbox input "false"
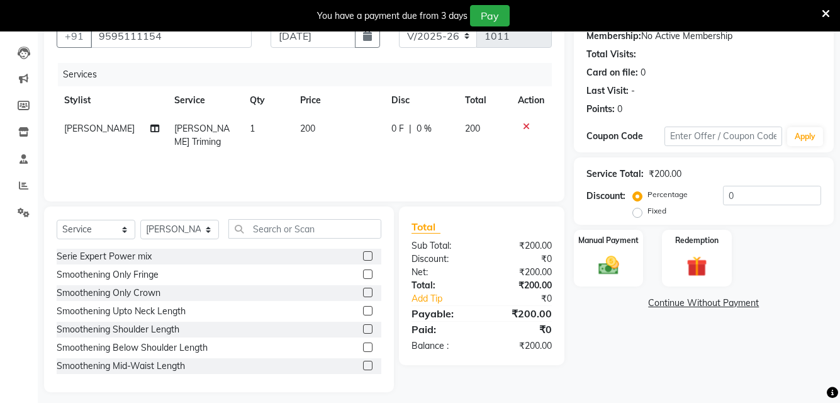
scroll to position [133, 0]
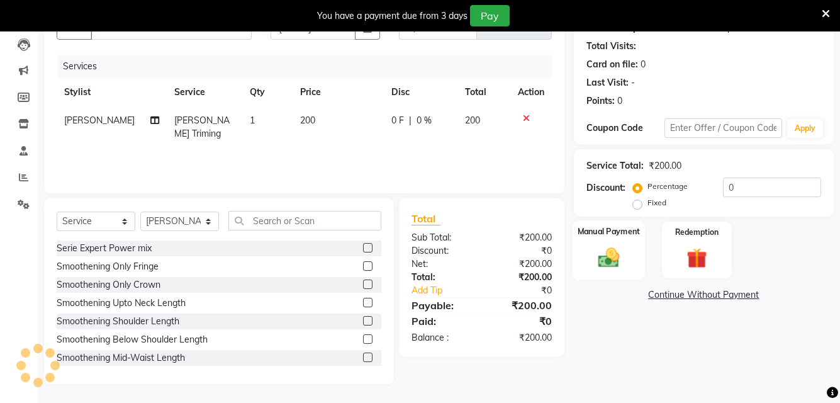
click at [589, 233] on label "Manual Payment" at bounding box center [608, 231] width 63 height 12
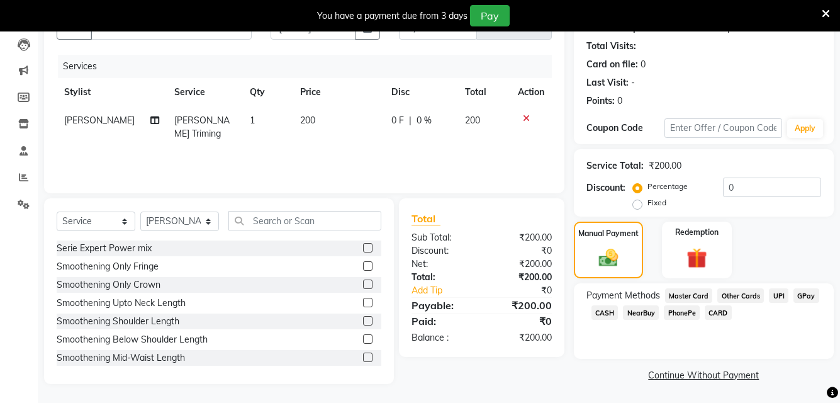
scroll to position [133, 0]
click at [805, 294] on span "GPay" at bounding box center [807, 295] width 26 height 14
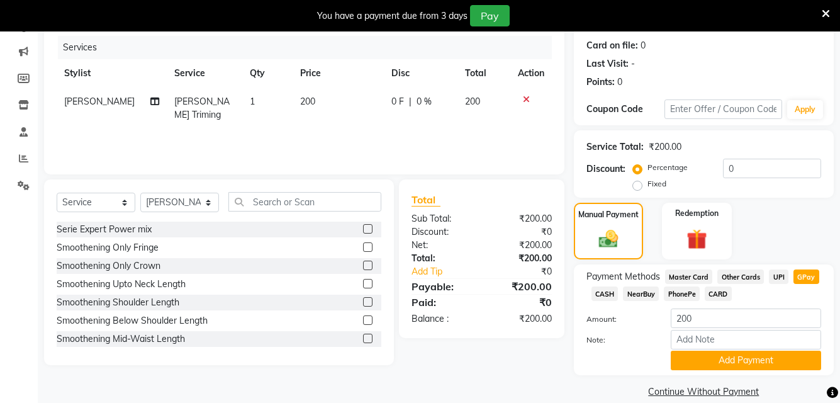
scroll to position [169, 0]
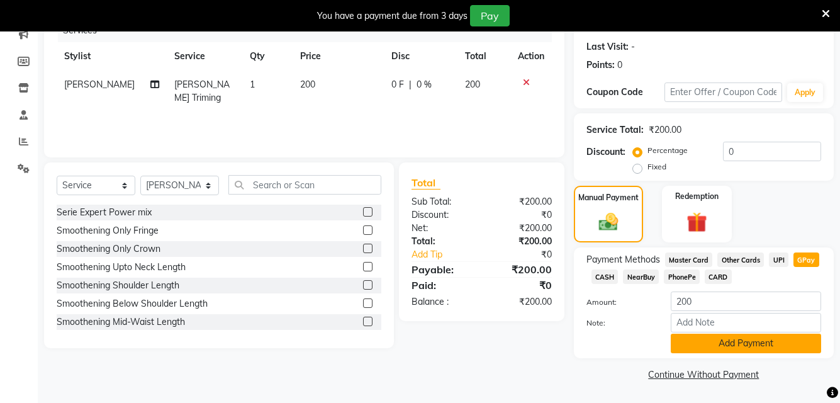
click at [741, 347] on button "Add Payment" at bounding box center [746, 344] width 150 height 20
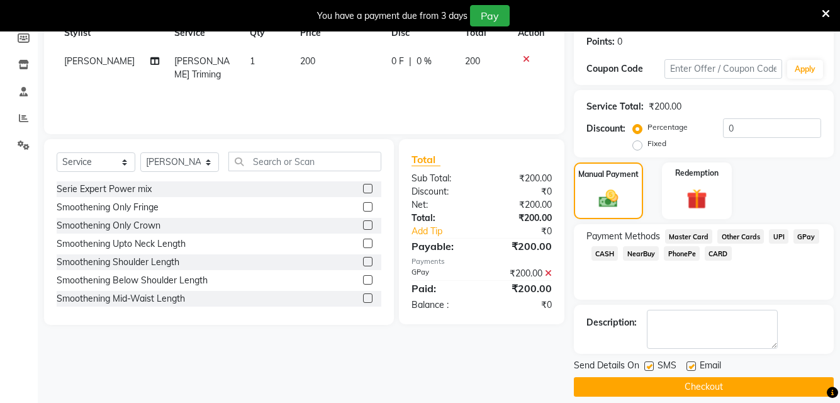
scroll to position [205, 0]
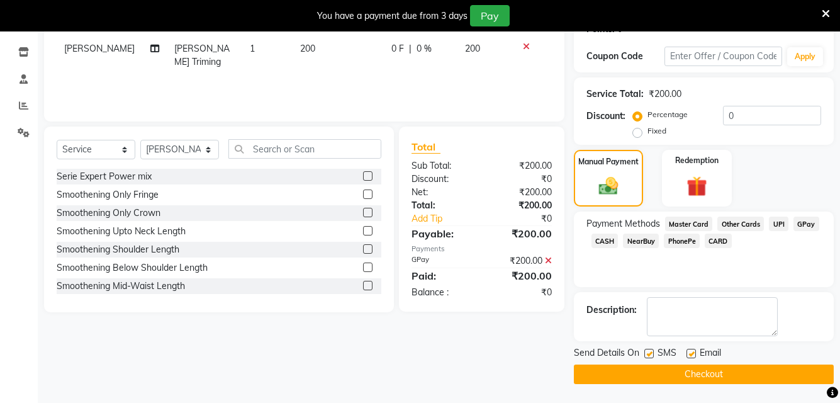
click at [722, 376] on button "Checkout" at bounding box center [704, 374] width 260 height 20
